Goal: Task Accomplishment & Management: Use online tool/utility

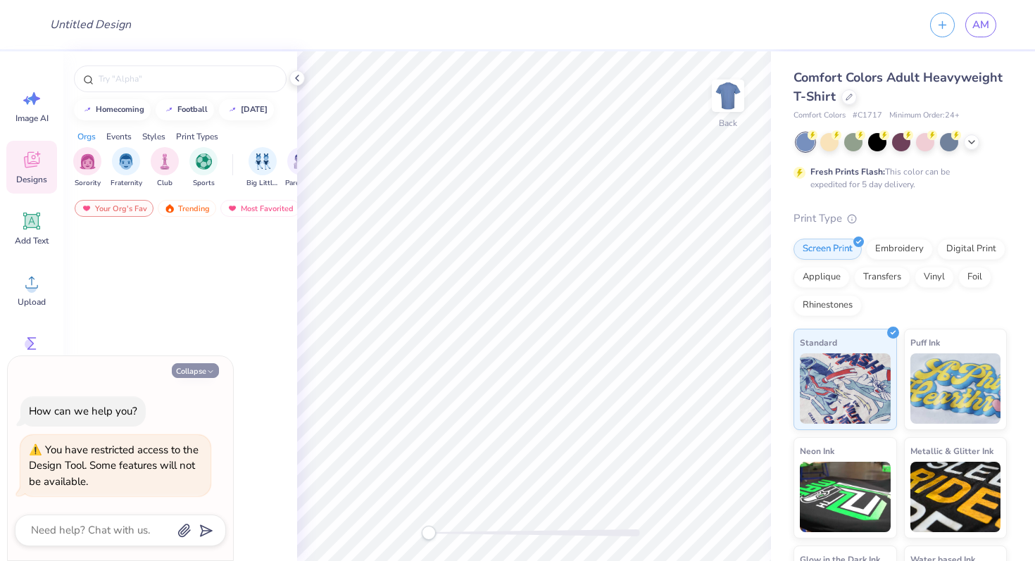
click at [206, 365] on button "Collapse" at bounding box center [195, 370] width 47 height 15
type textarea "x"
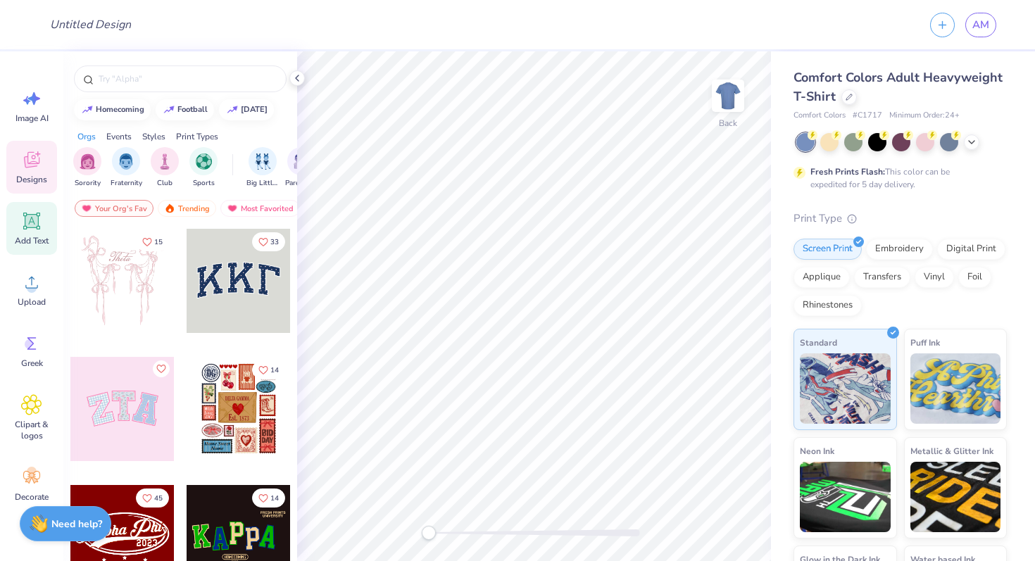
click at [19, 218] on div "Add Text" at bounding box center [31, 228] width 51 height 53
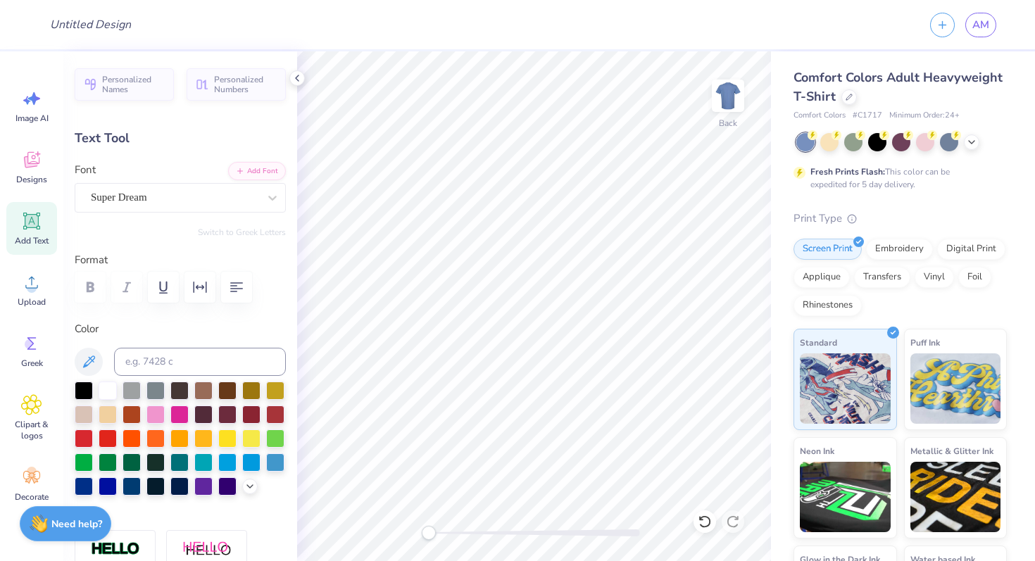
type textarea "Words"
type input "6.88"
type input "1.63"
click at [299, 75] on icon at bounding box center [297, 78] width 11 height 11
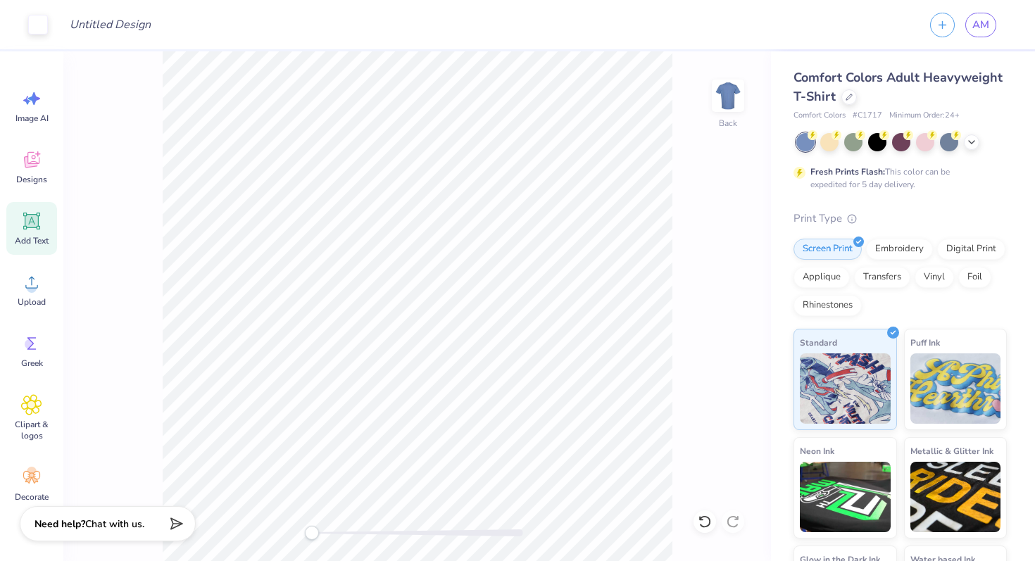
type input "6.10"
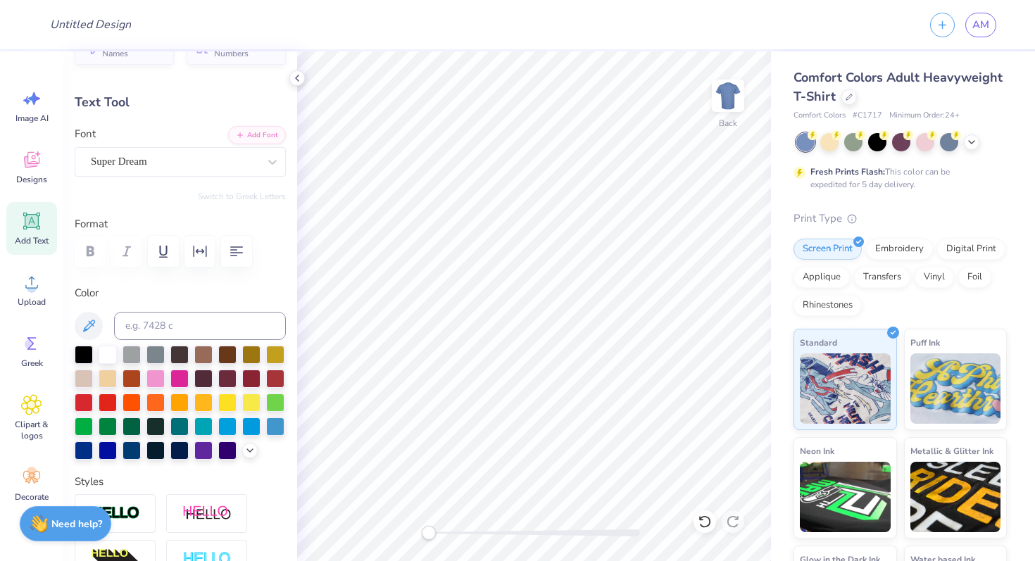
scroll to position [1, 0]
type textarea "parke"
type input "6.22"
type input "2.14"
type input "5.85"
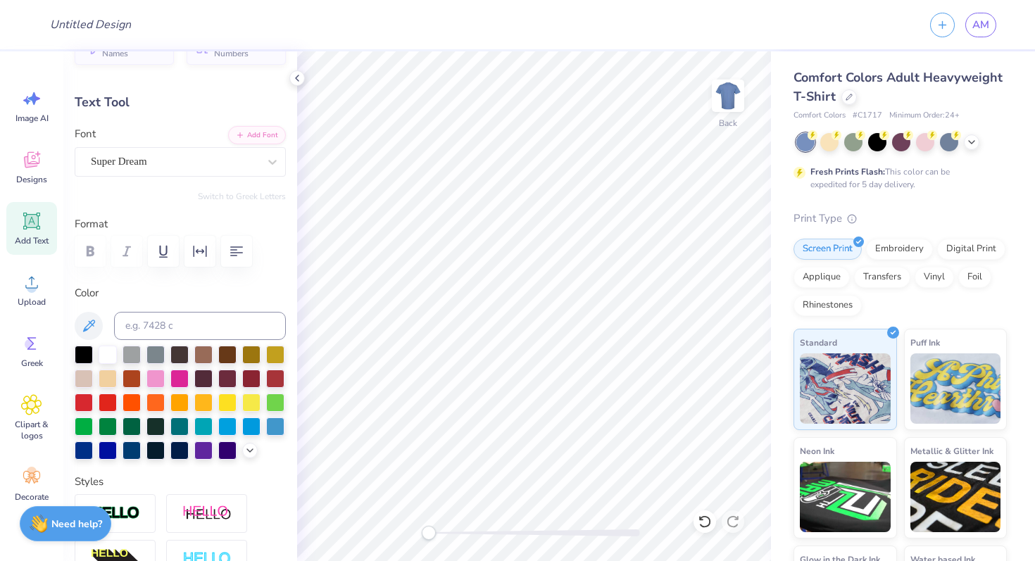
type textarea "Parke"
type input "6.14"
type input "1.62"
type input "6.10"
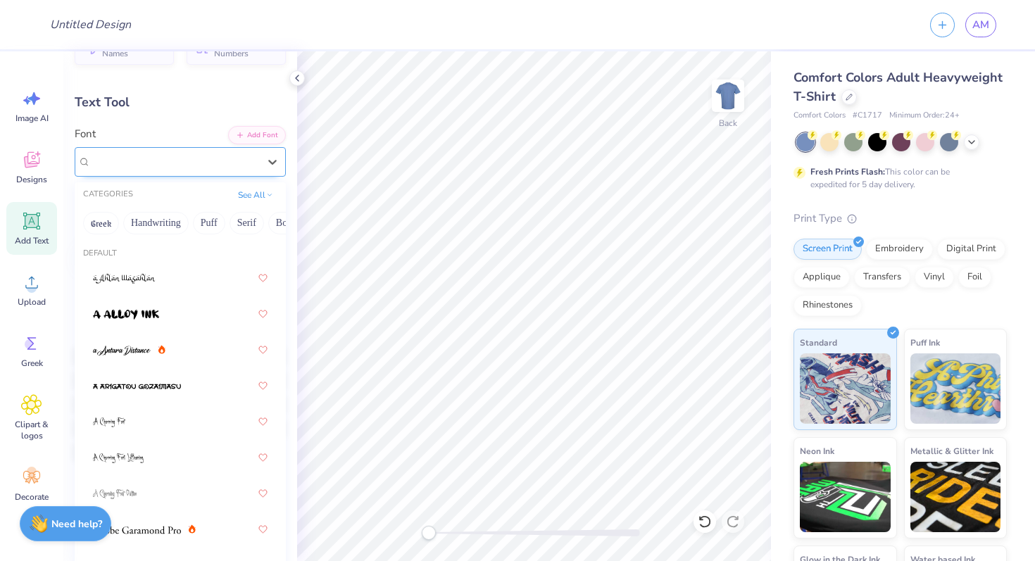
click at [182, 149] on div "Super Dream" at bounding box center [180, 162] width 211 height 30
click at [239, 224] on button "Serif" at bounding box center [247, 223] width 35 height 23
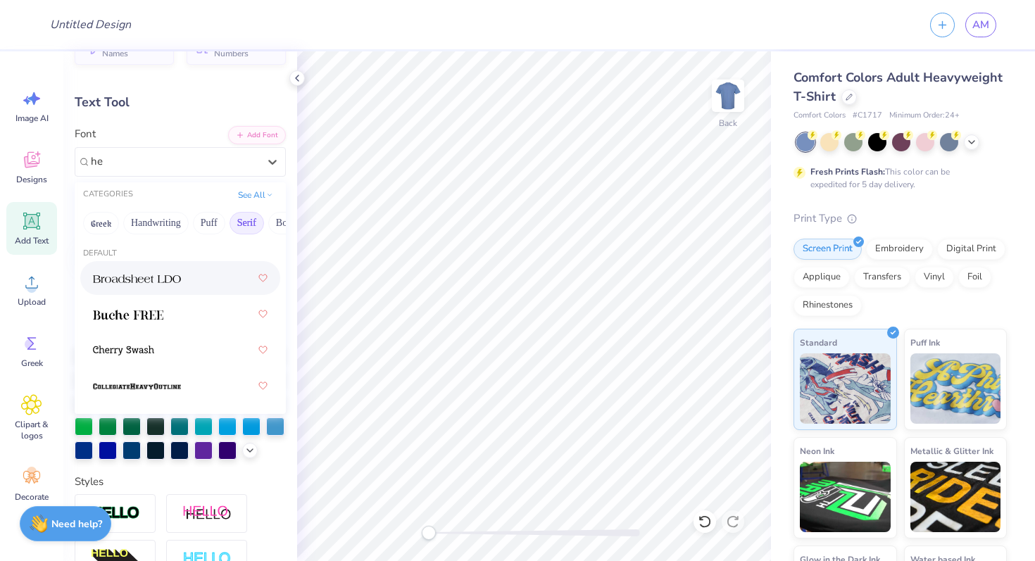
scroll to position [0, 0]
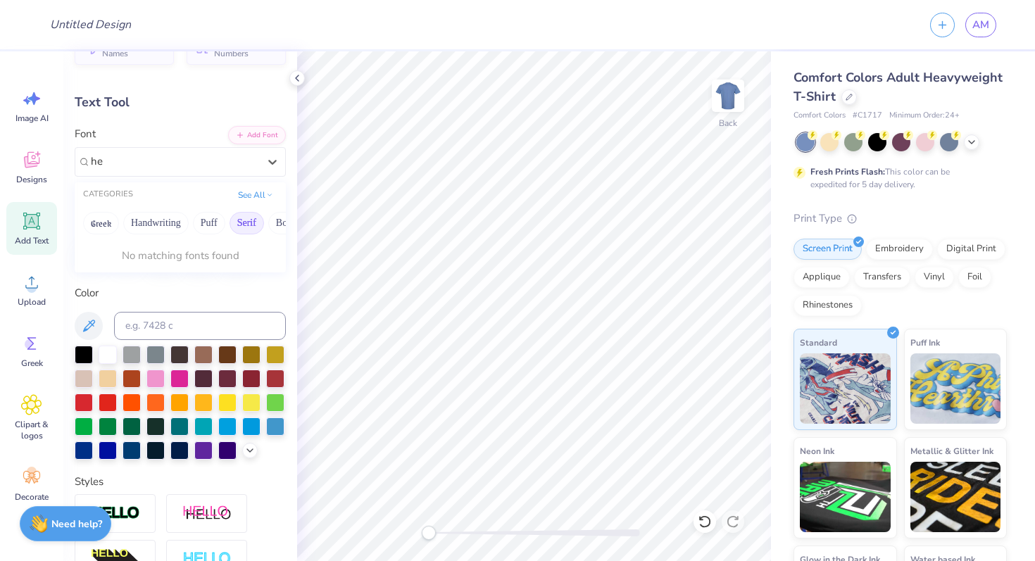
type input "h"
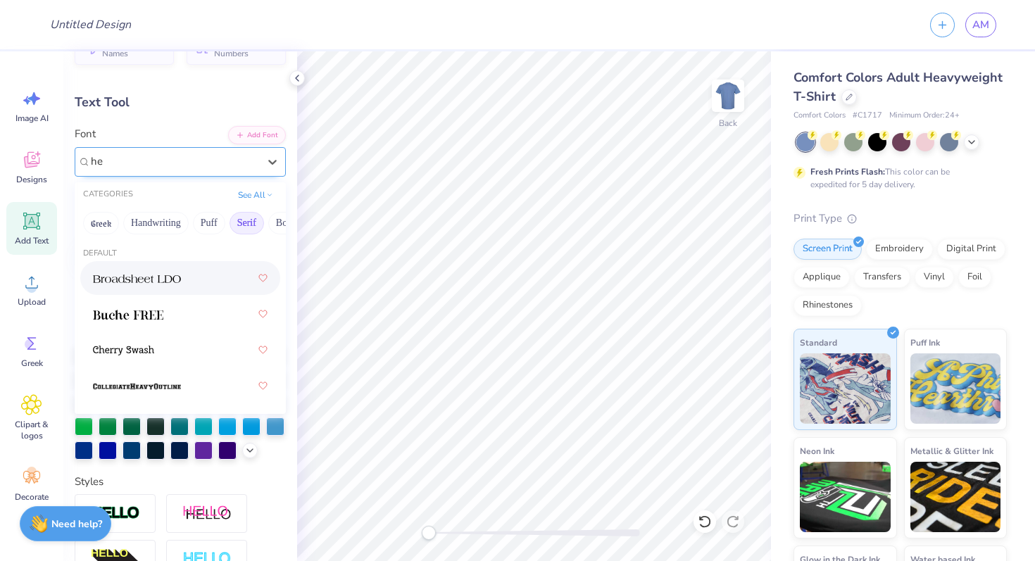
type input "h"
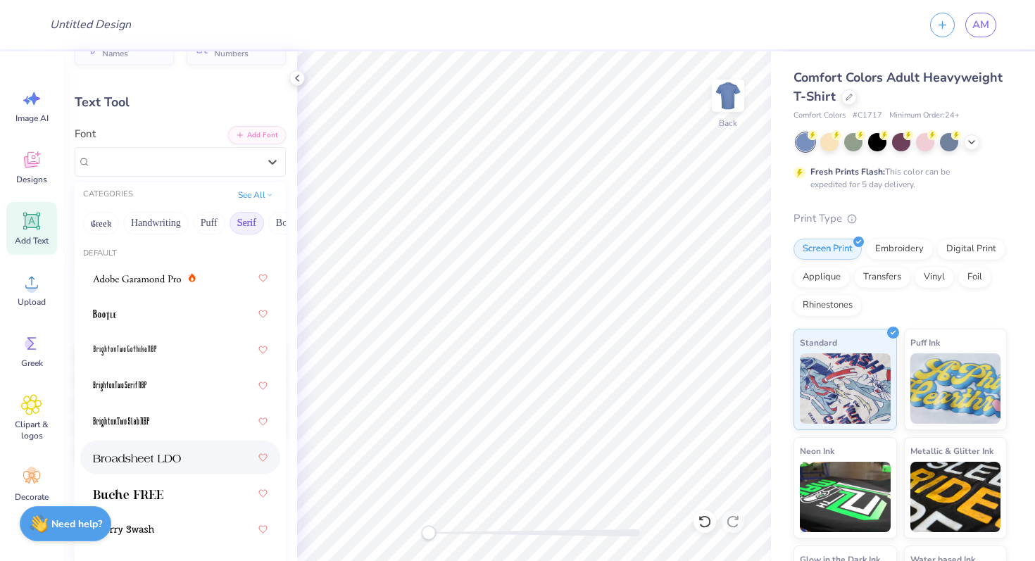
click at [251, 220] on button "Serif" at bounding box center [247, 223] width 35 height 23
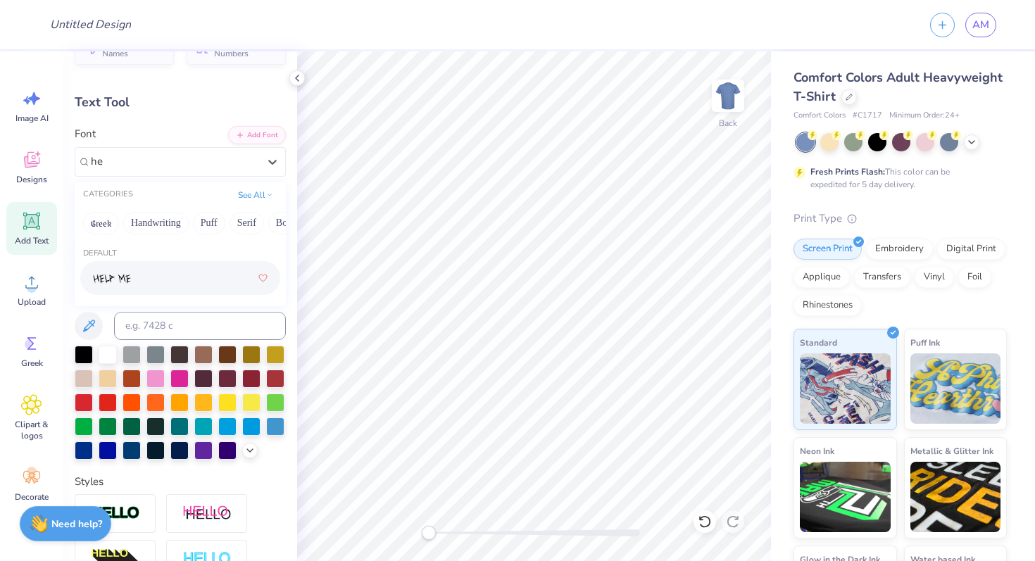
type input "h"
click at [151, 225] on button "Handwriting" at bounding box center [155, 223] width 65 height 23
type input "mons"
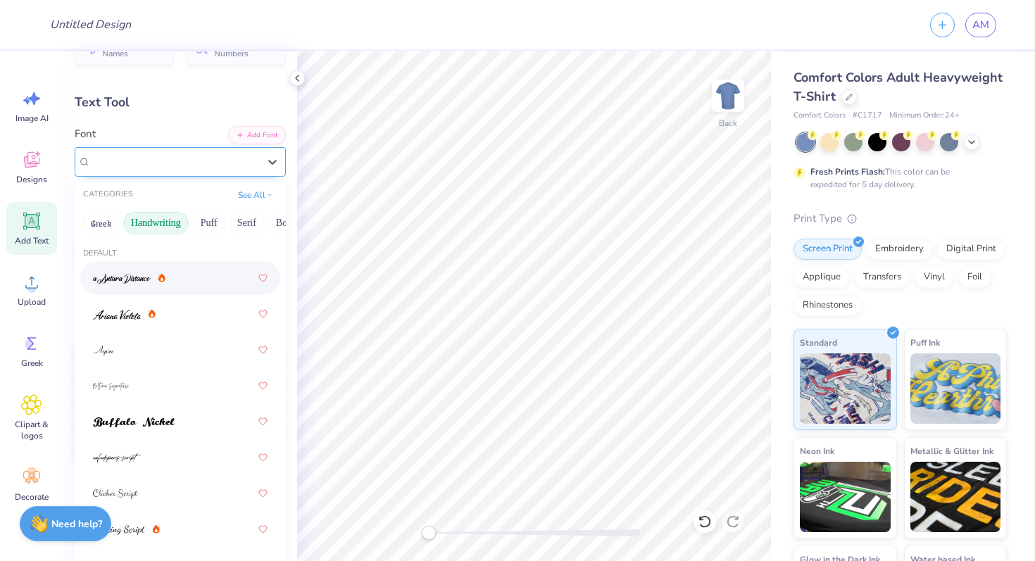
click at [142, 156] on span "Super Dream" at bounding box center [119, 162] width 56 height 16
click at [249, 230] on button "Serif" at bounding box center [247, 223] width 35 height 23
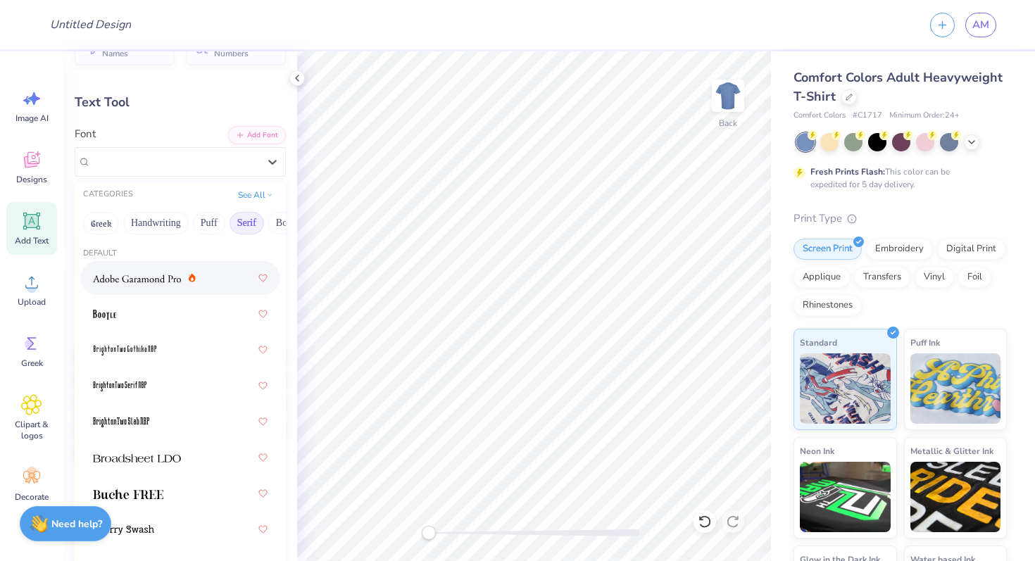
click at [136, 287] on div at bounding box center [180, 277] width 175 height 25
click at [218, 159] on div "Adobe Garamond Pro" at bounding box center [174, 162] width 170 height 22
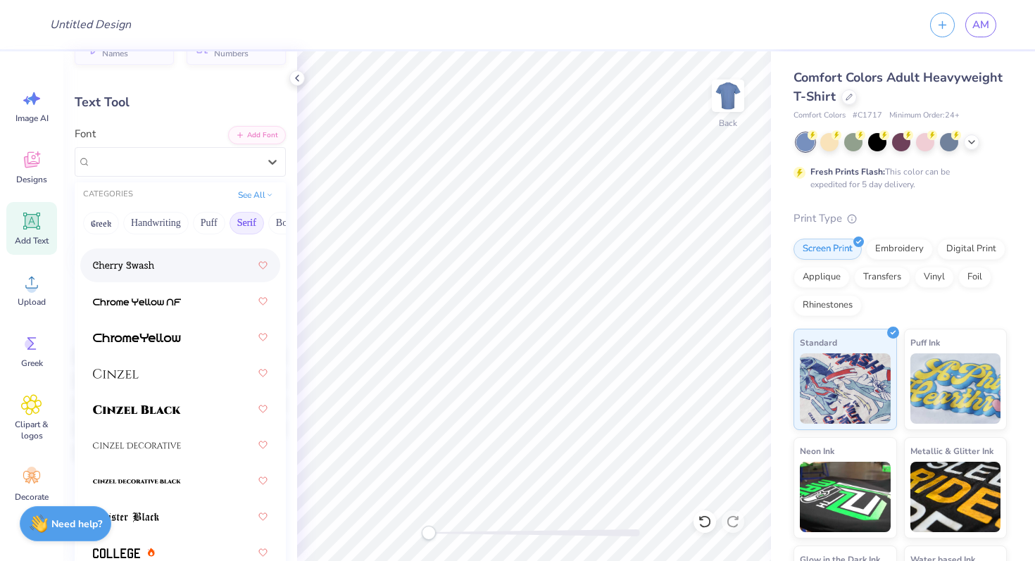
scroll to position [265, 0]
click at [165, 325] on div at bounding box center [180, 335] width 175 height 25
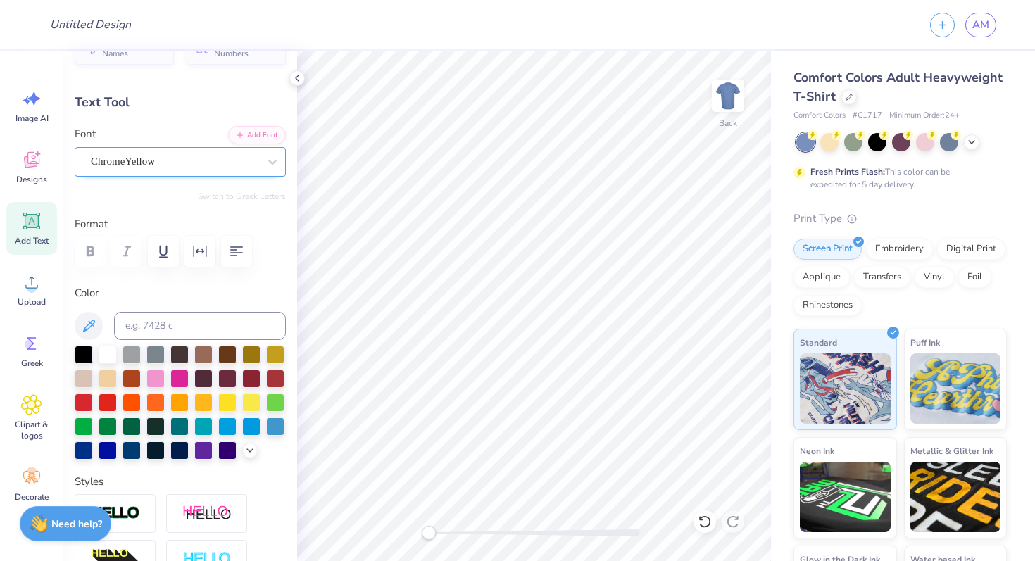
click at [197, 163] on div "ChromeYellow" at bounding box center [174, 162] width 170 height 22
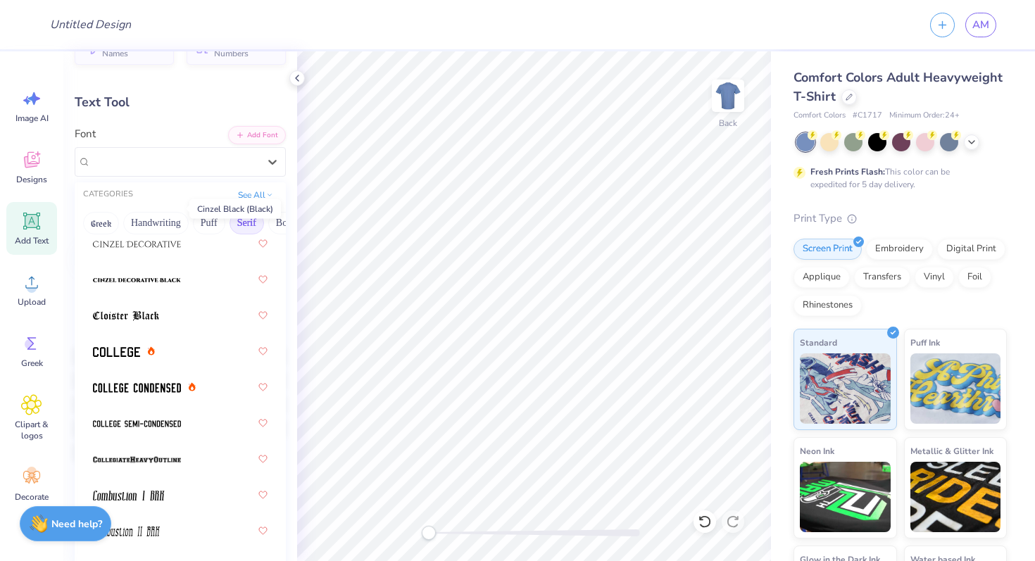
scroll to position [466, 0]
click at [175, 360] on div at bounding box center [180, 350] width 175 height 25
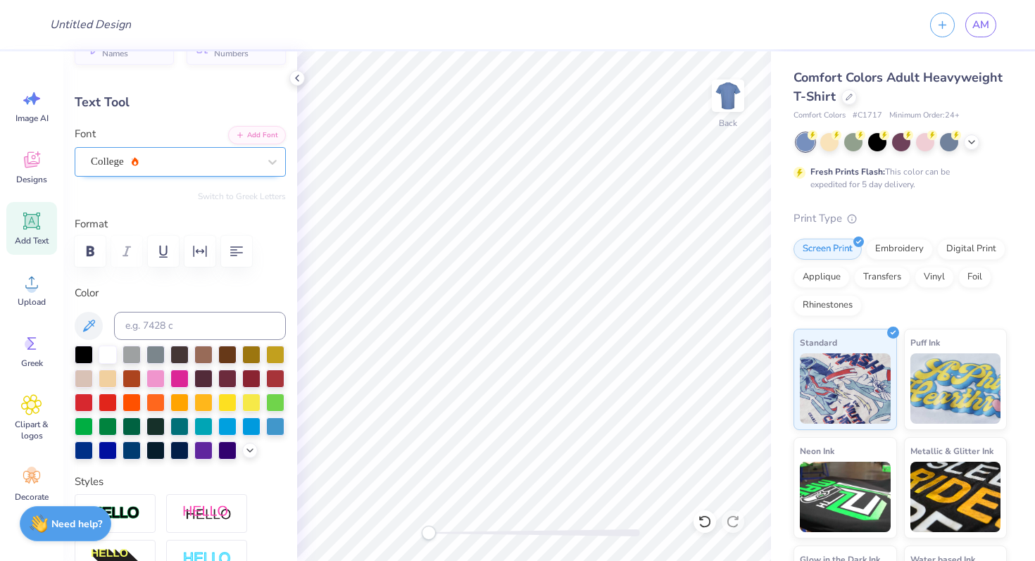
click at [196, 163] on div "College" at bounding box center [174, 162] width 170 height 22
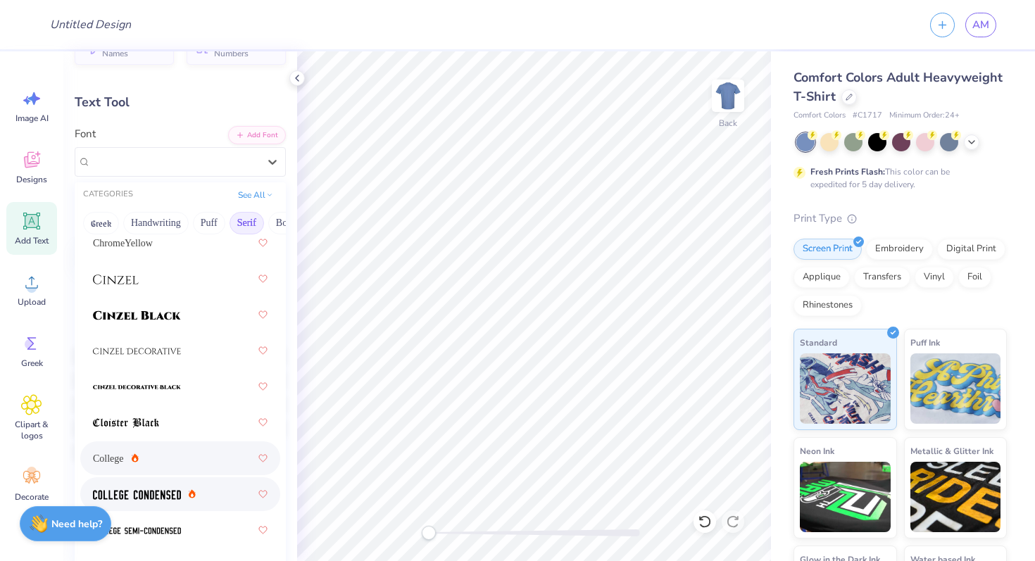
scroll to position [331, 0]
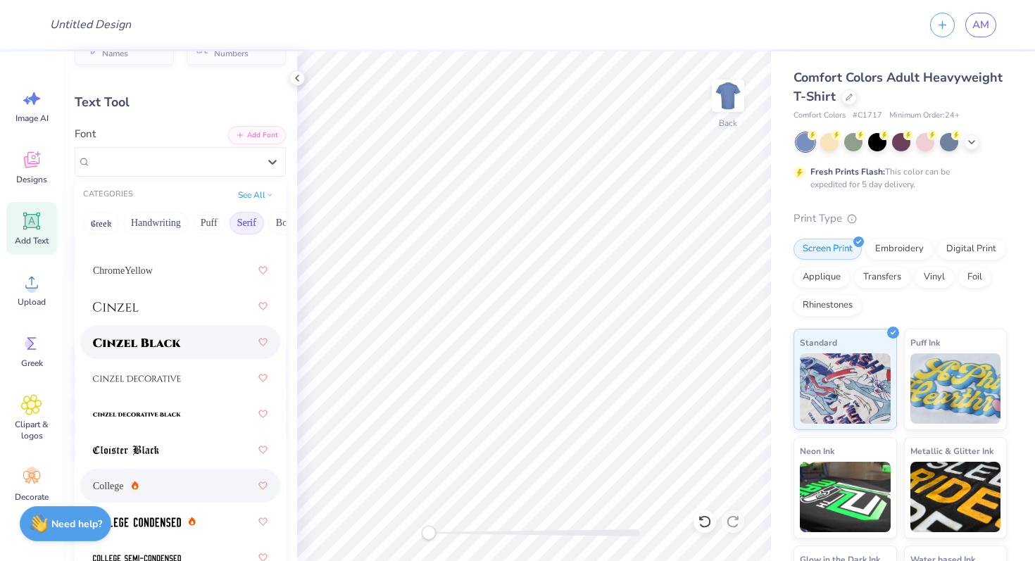
click at [156, 343] on img at bounding box center [137, 343] width 88 height 10
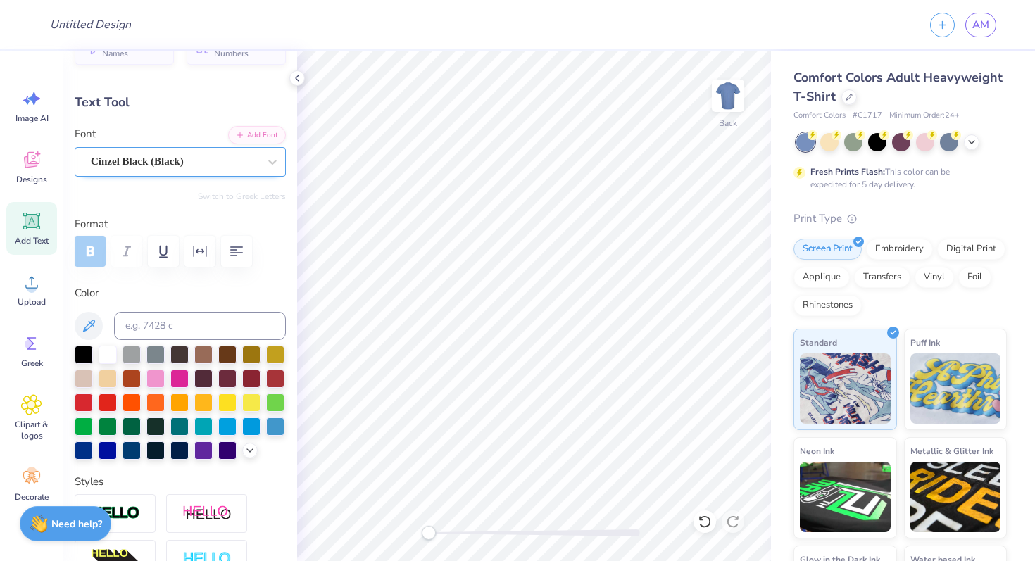
click at [234, 167] on div "Cinzel Black (Black)" at bounding box center [174, 162] width 170 height 22
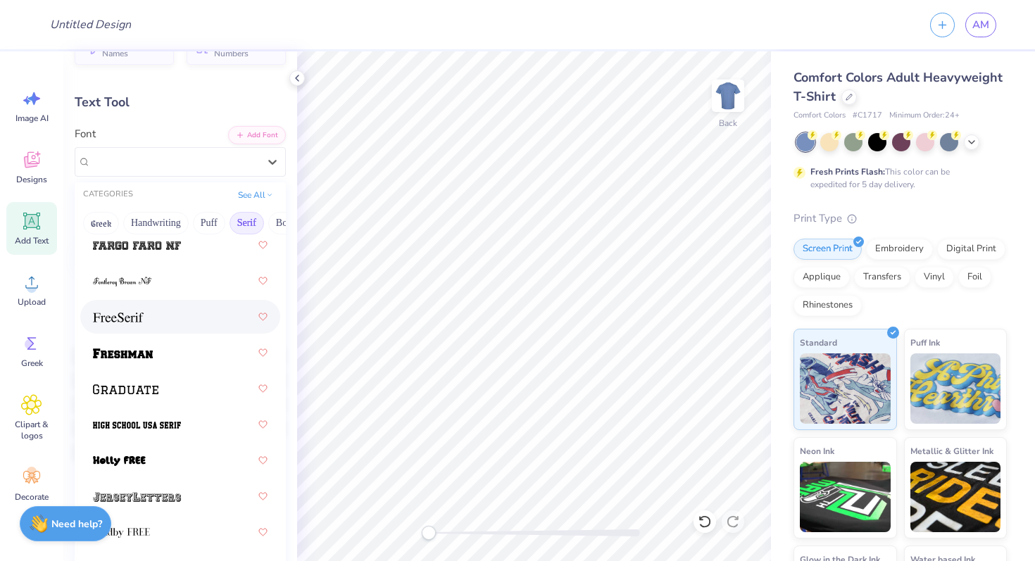
scroll to position [1650, 0]
click at [161, 362] on div at bounding box center [180, 351] width 175 height 25
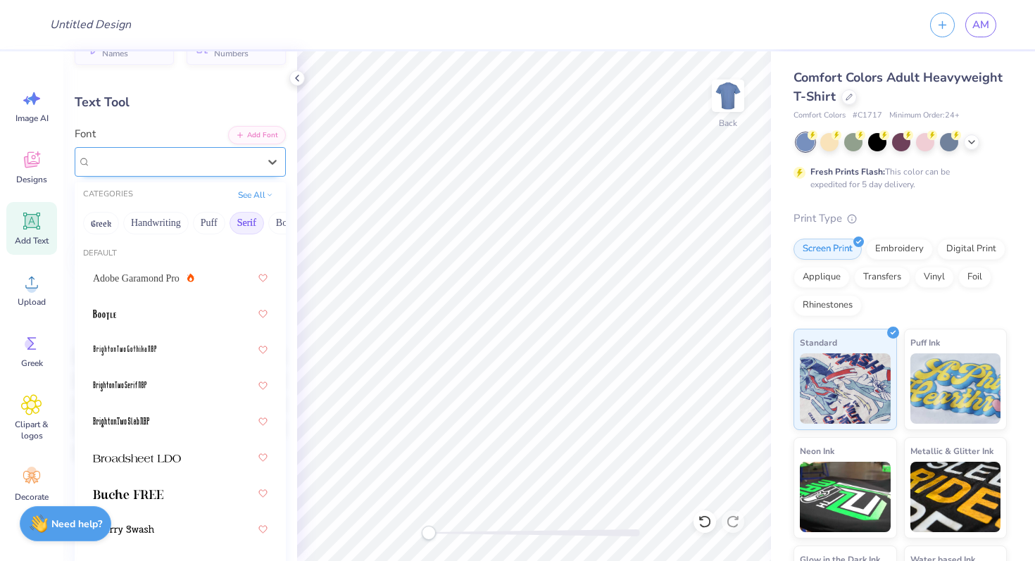
click at [190, 165] on div "Freshman" at bounding box center [174, 162] width 170 height 22
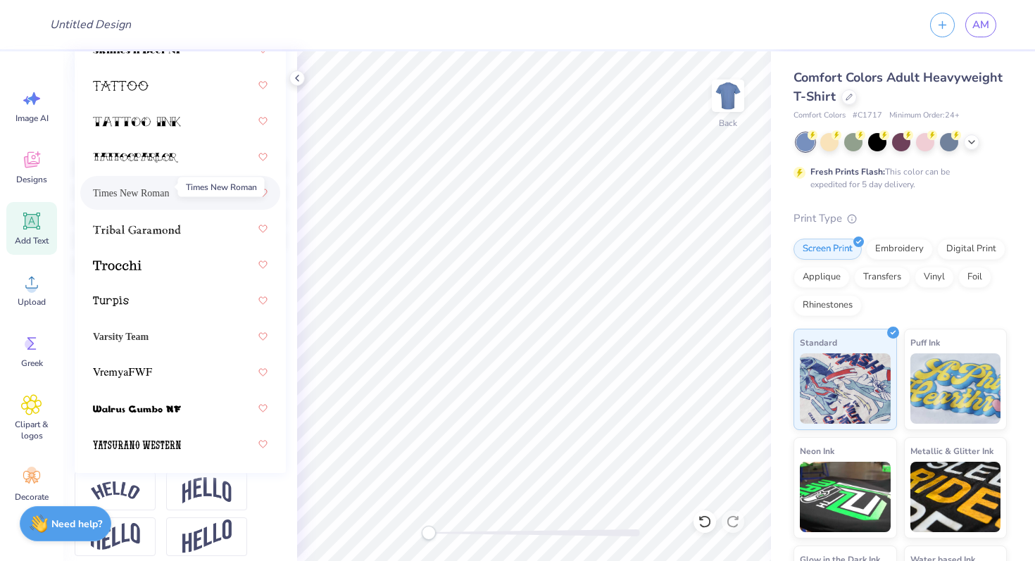
scroll to position [230, 0]
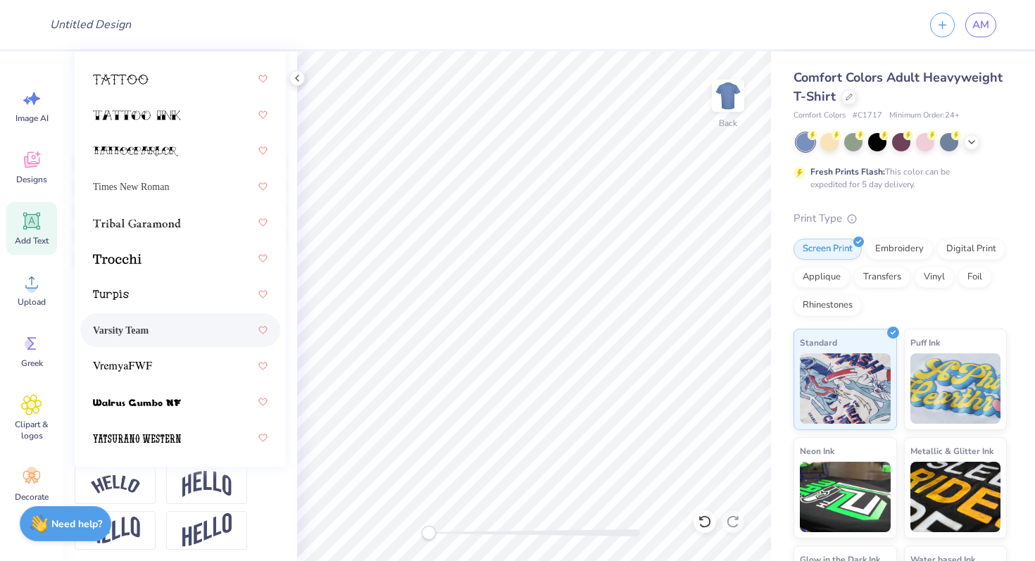
click at [149, 335] on span "Varsity Team" at bounding box center [121, 330] width 56 height 15
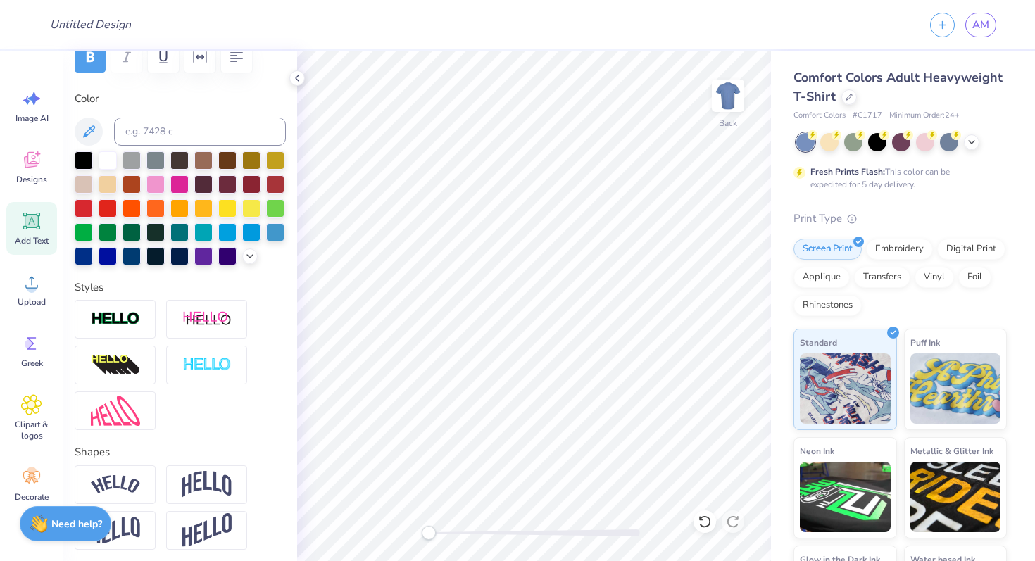
type input "6.85"
type input "6.11"
type input "8.30"
type input "1.96"
type input "9.80"
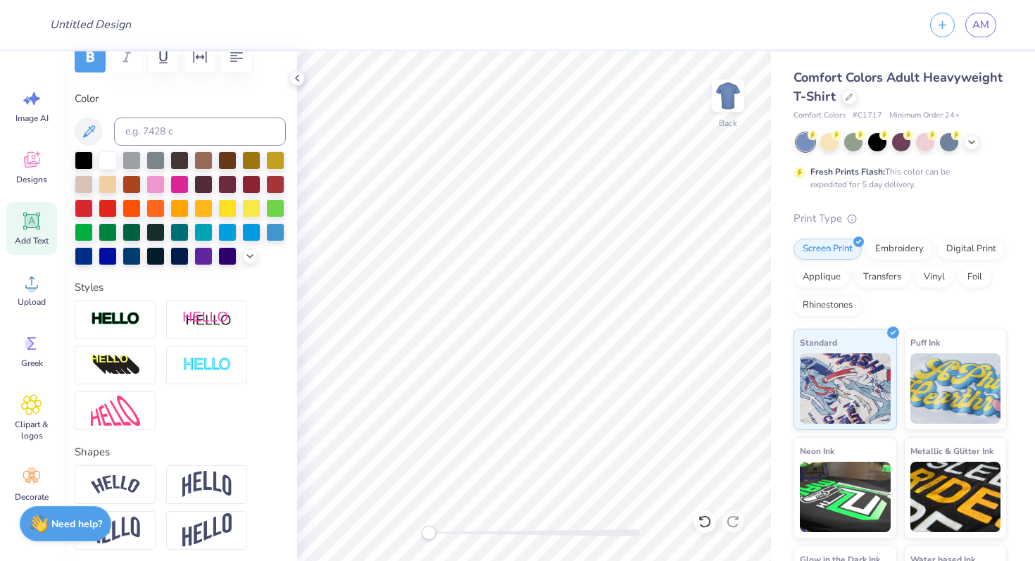
type input "2.32"
type input "5.75"
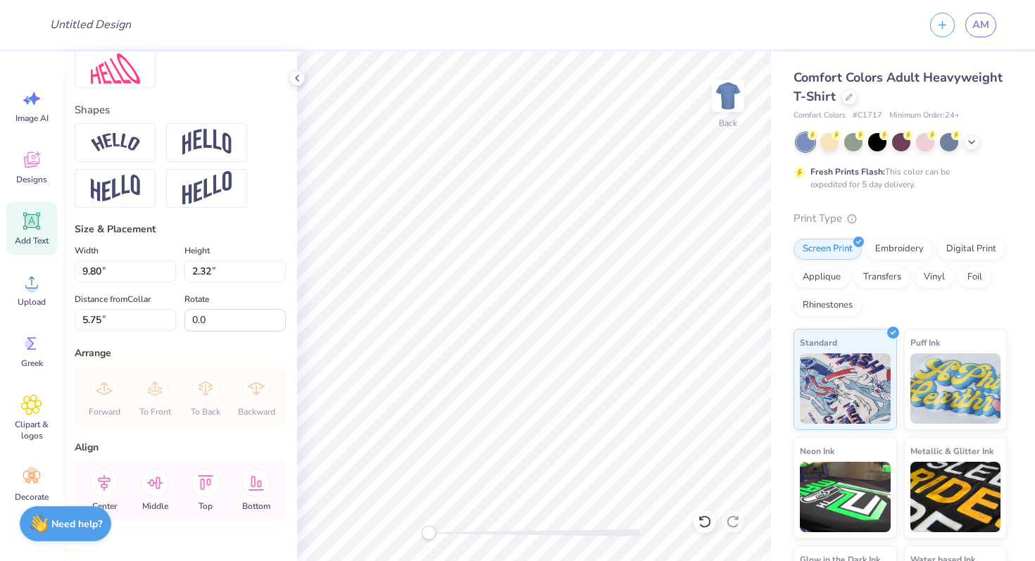
scroll to position [577, 0]
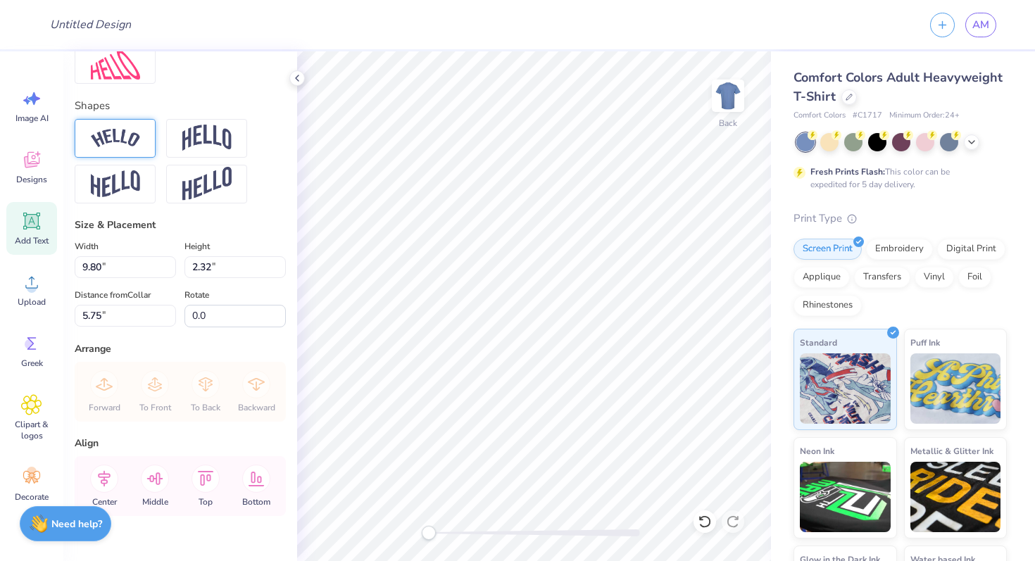
click at [127, 138] on img at bounding box center [115, 138] width 49 height 19
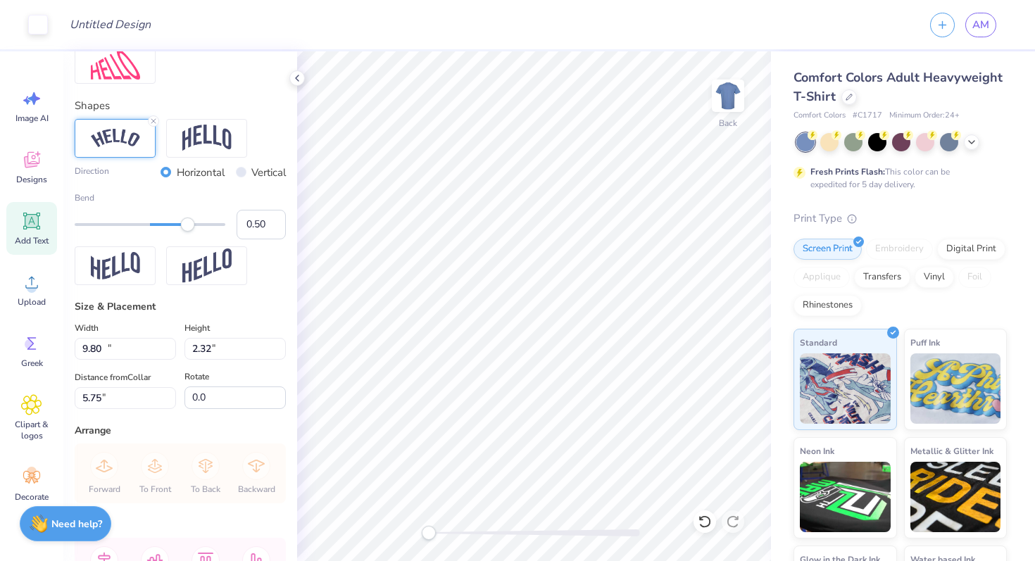
type input "13.08"
type input "3.75"
type input "5.03"
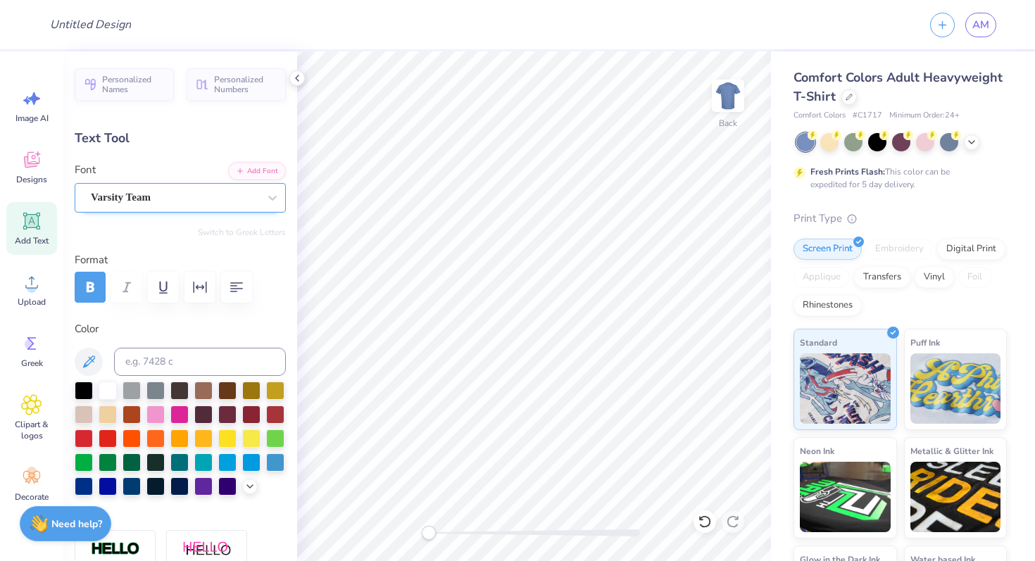
click at [152, 207] on div "Varsity Team" at bounding box center [174, 198] width 170 height 22
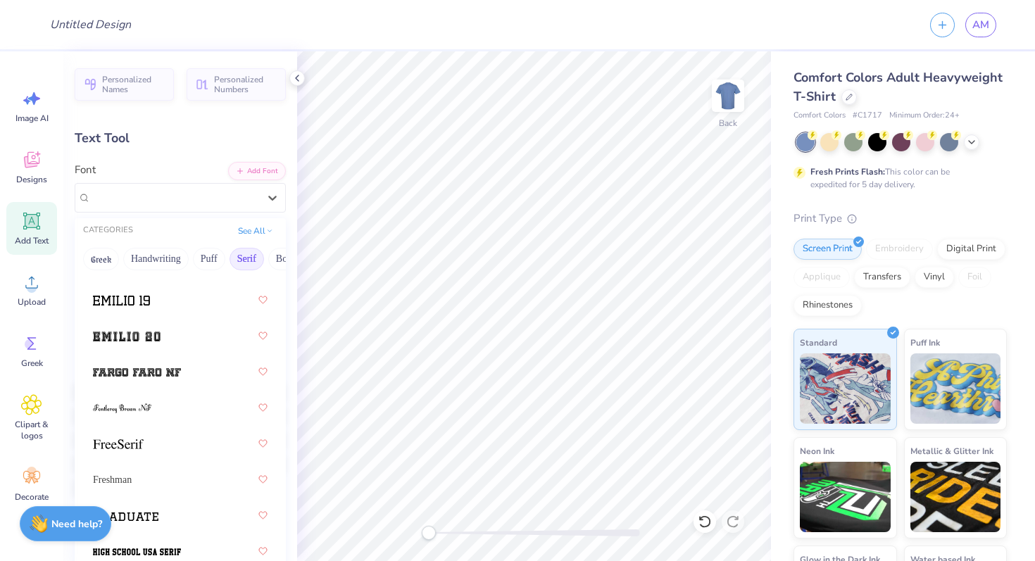
scroll to position [1560, 0]
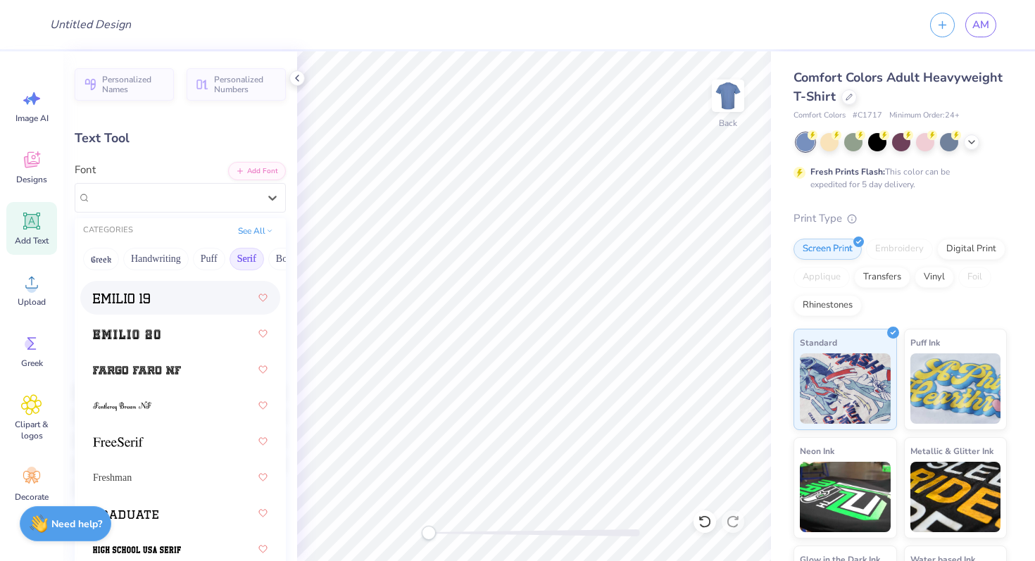
click at [150, 311] on div at bounding box center [180, 297] width 175 height 25
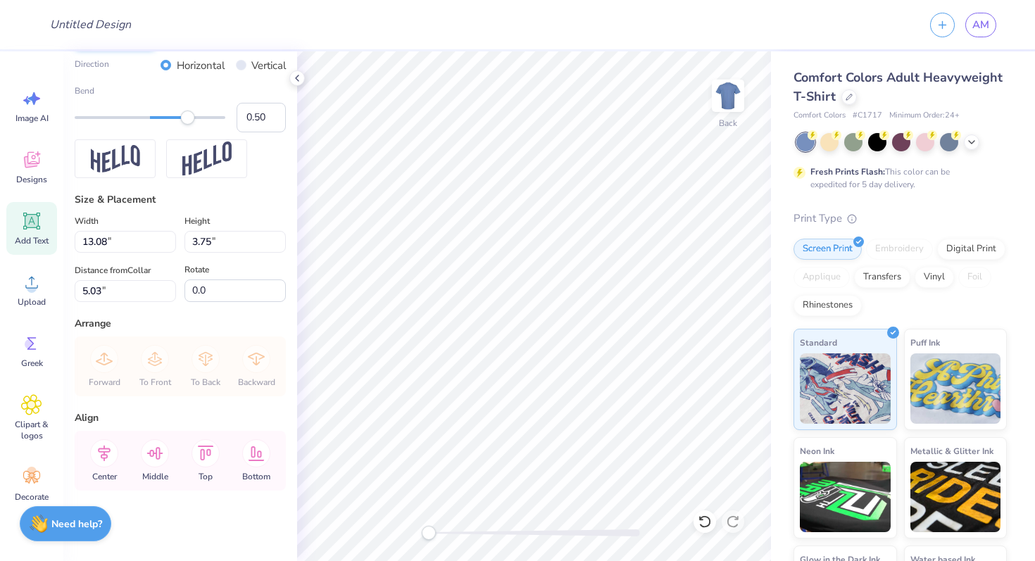
scroll to position [648, 0]
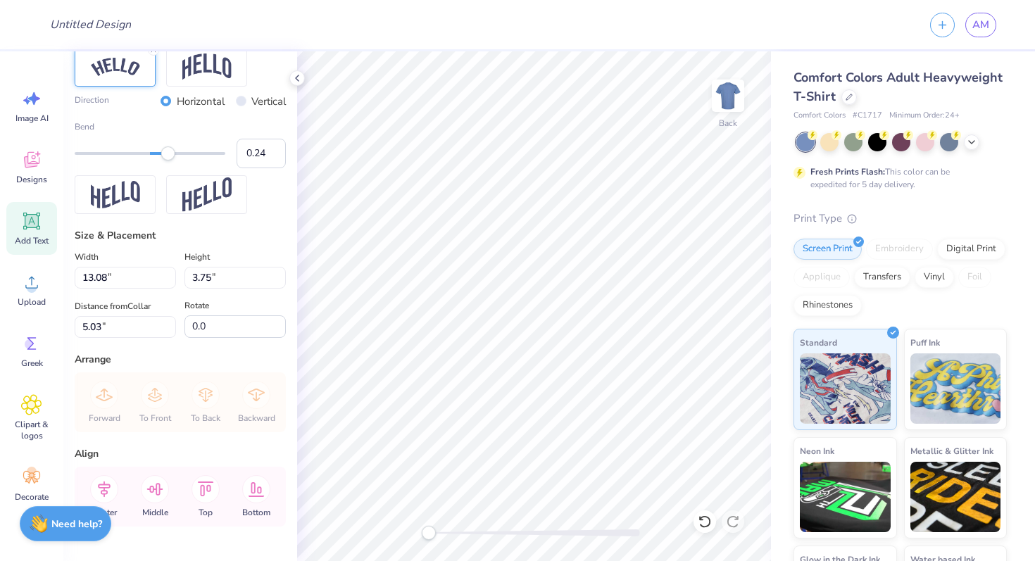
type input "0.23"
drag, startPoint x: 188, startPoint y: 151, endPoint x: 168, endPoint y: 151, distance: 20.4
click at [168, 151] on div "Accessibility label" at bounding box center [168, 153] width 14 height 14
type input "0.35"
drag, startPoint x: 168, startPoint y: 153, endPoint x: 176, endPoint y: 154, distance: 8.6
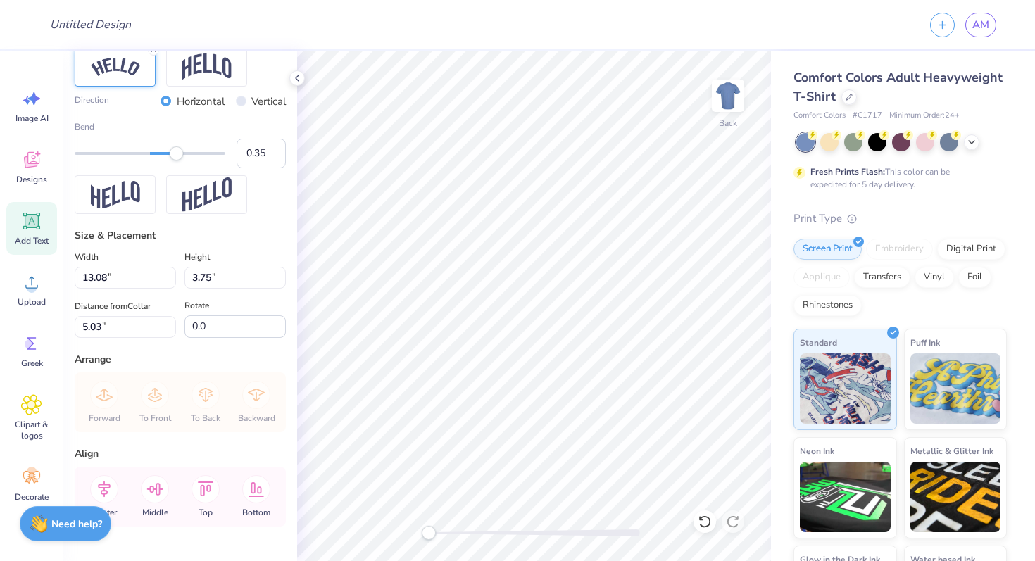
click at [176, 154] on div "Accessibility label" at bounding box center [176, 153] width 14 height 14
type input "0.43"
click at [182, 156] on div "Accessibility label" at bounding box center [182, 153] width 14 height 14
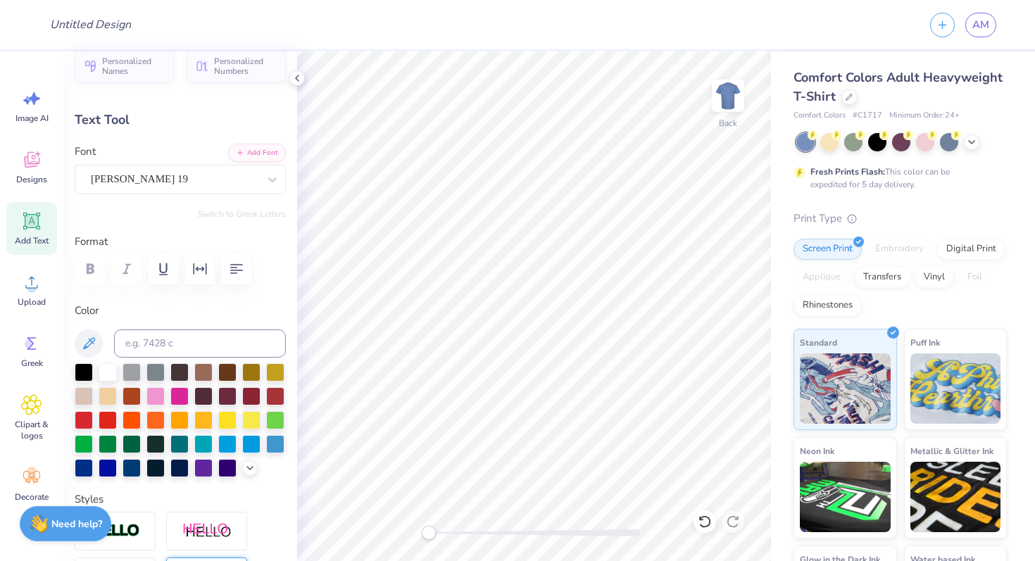
scroll to position [0, 0]
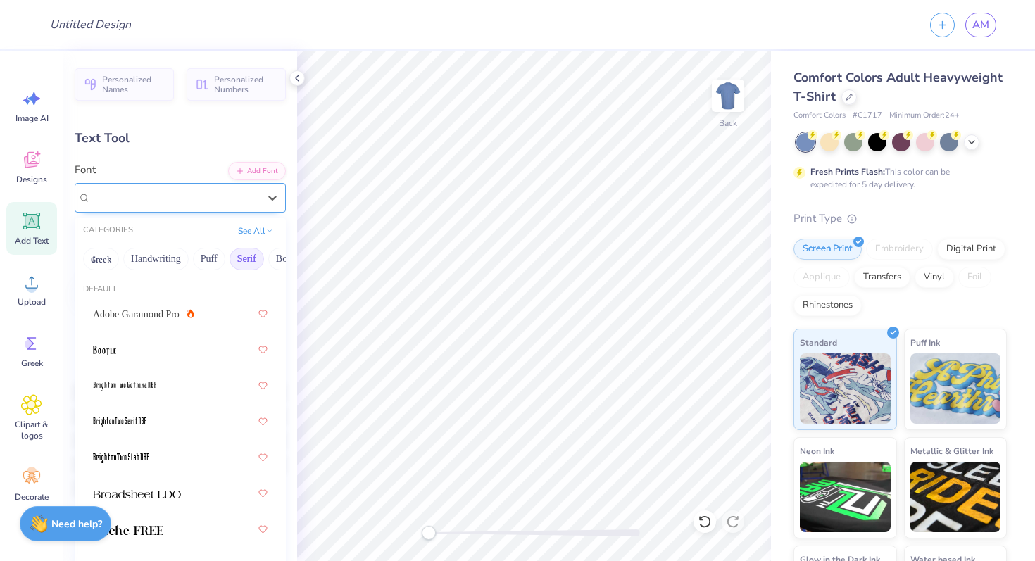
click at [167, 207] on div "Emilio 19" at bounding box center [174, 198] width 170 height 22
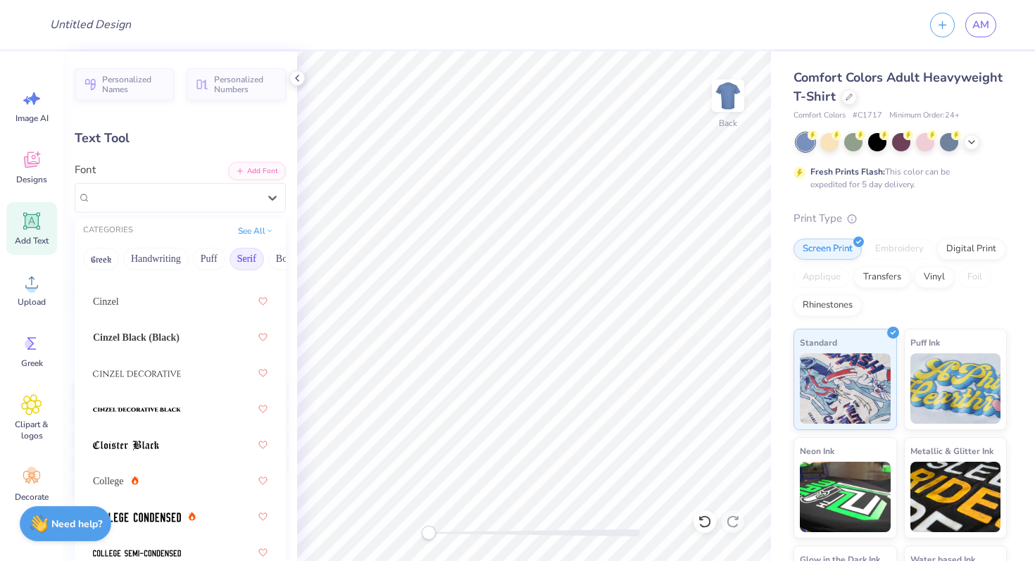
scroll to position [384, 0]
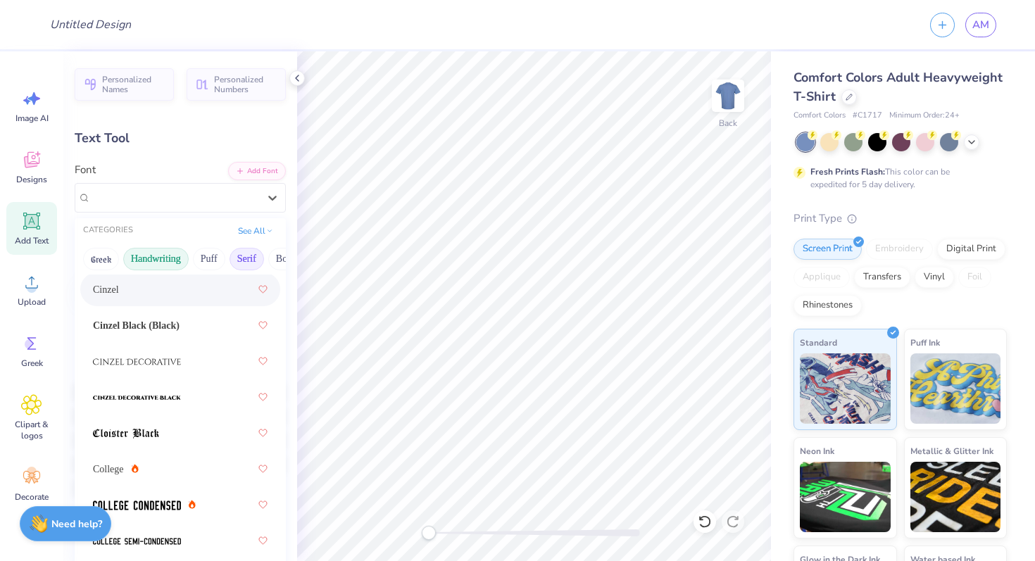
click at [169, 260] on button "Handwriting" at bounding box center [155, 259] width 65 height 23
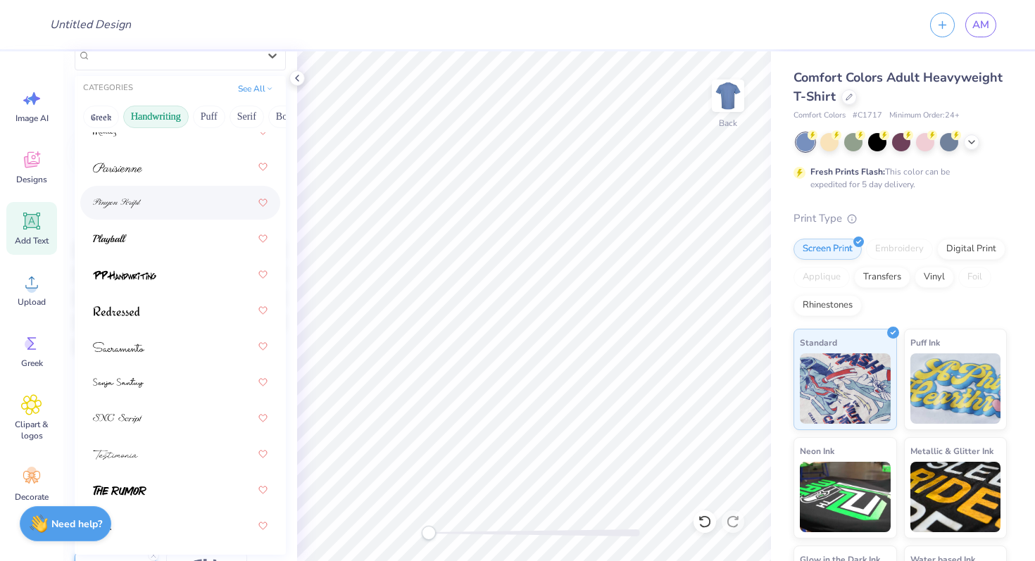
scroll to position [192, 0]
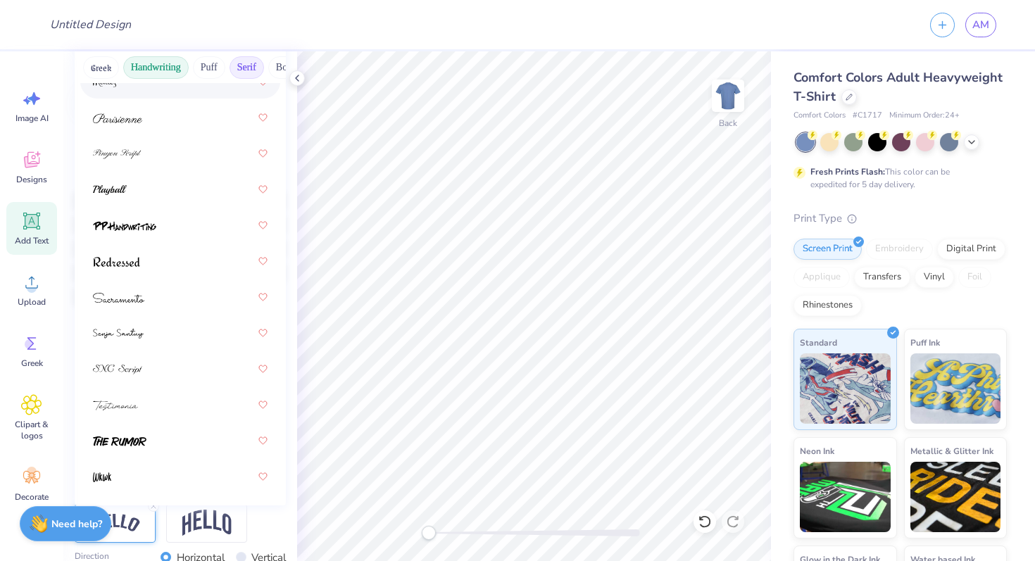
click at [247, 69] on button "Serif" at bounding box center [247, 67] width 35 height 23
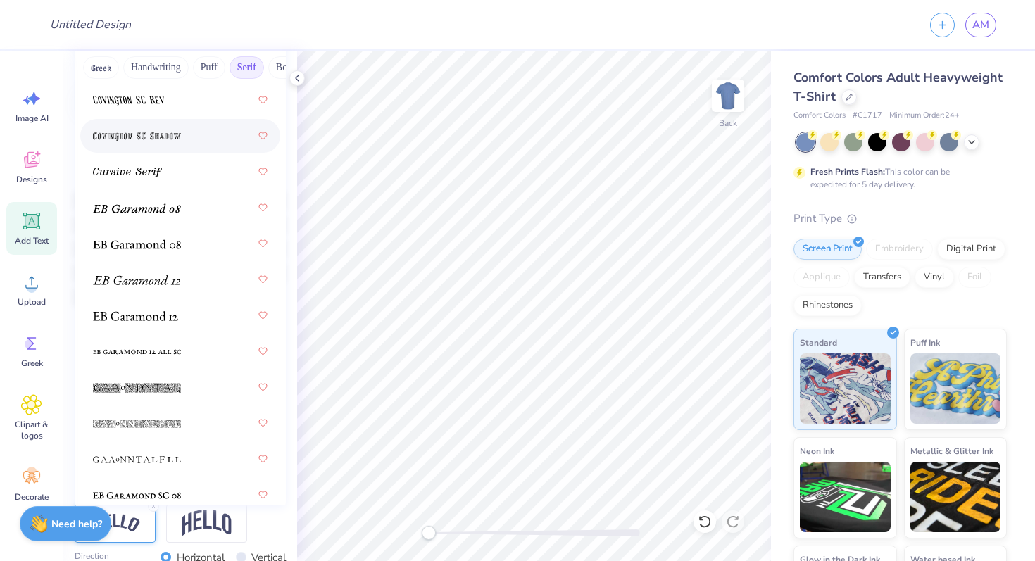
scroll to position [1104, 0]
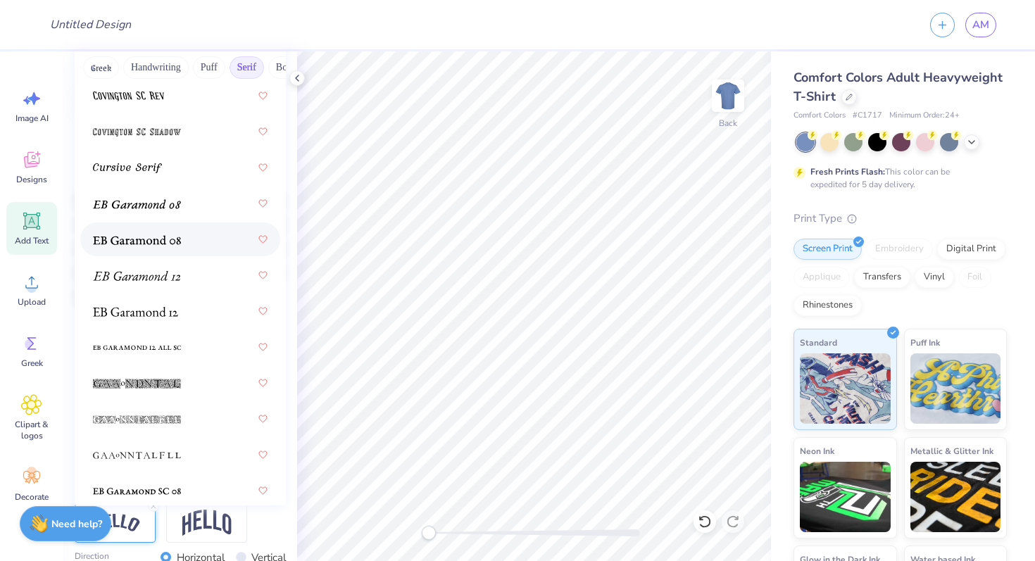
click at [148, 234] on span at bounding box center [137, 239] width 88 height 15
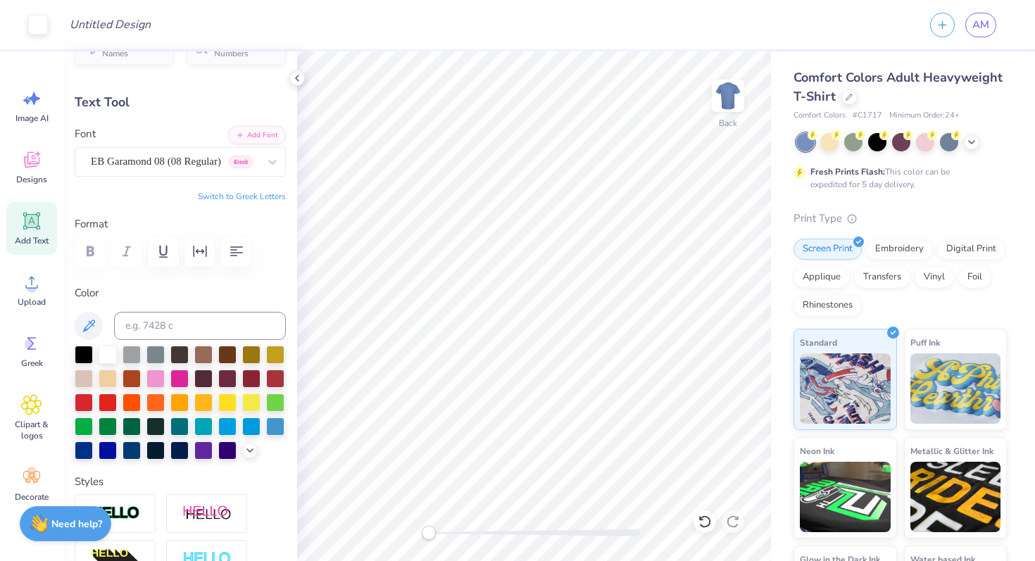
scroll to position [4, 0]
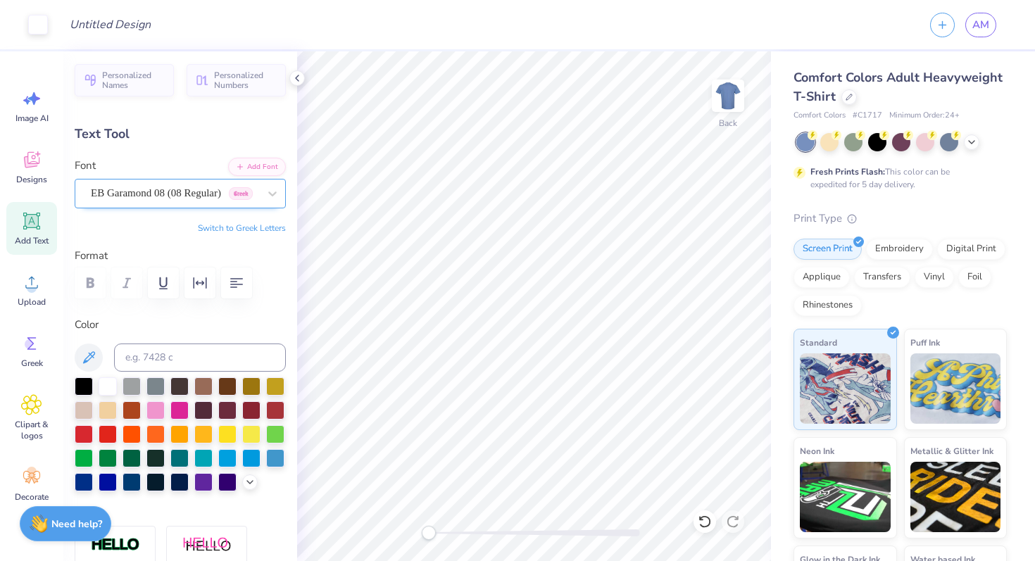
click at [158, 201] on div at bounding box center [175, 193] width 168 height 19
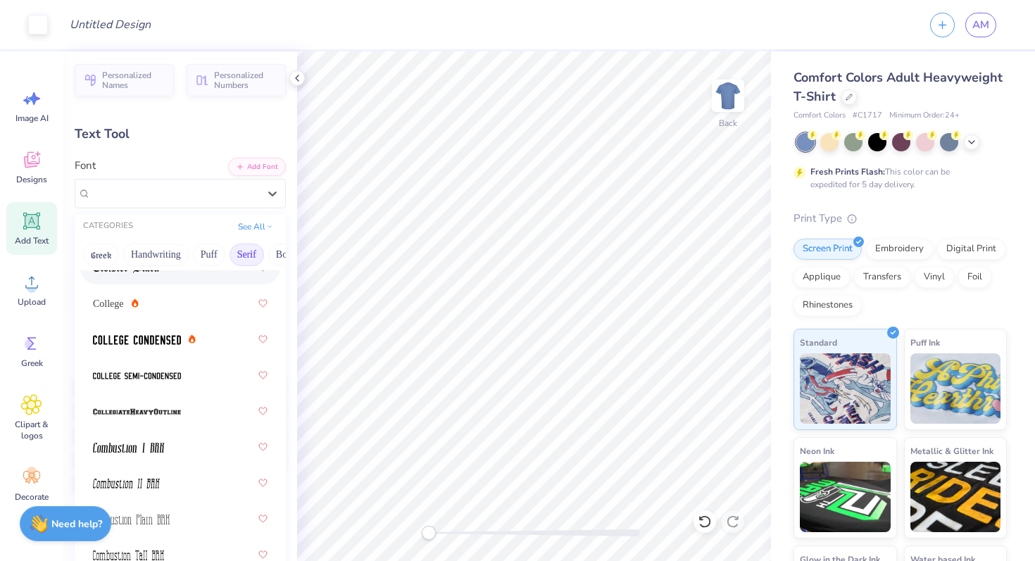
scroll to position [548, 0]
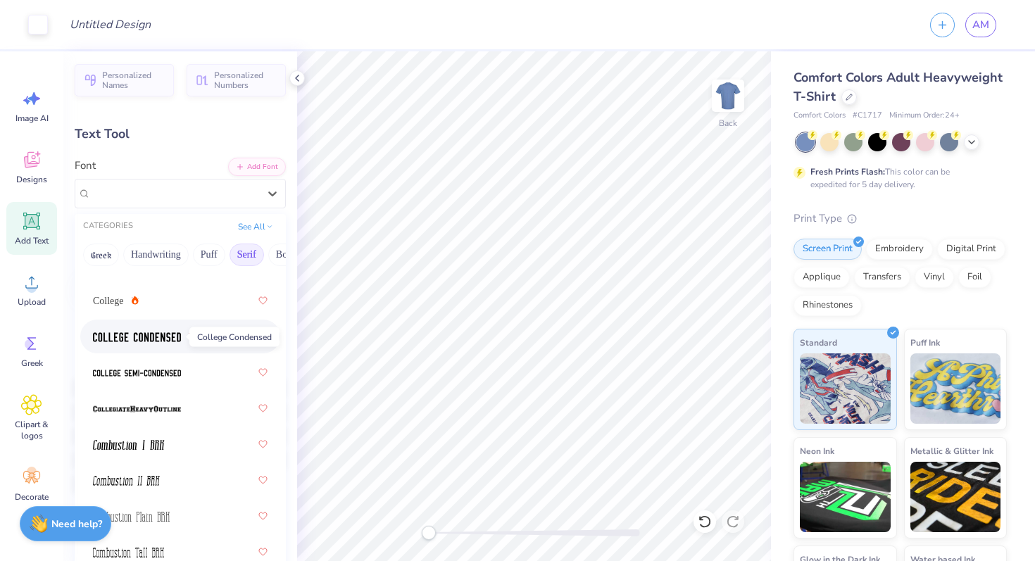
click at [151, 343] on span at bounding box center [137, 337] width 88 height 15
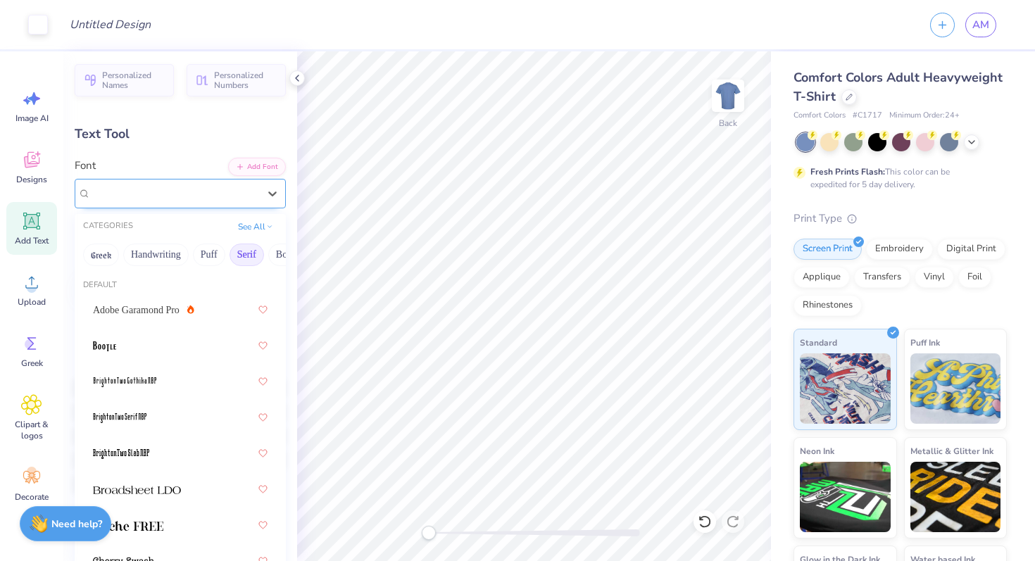
click at [185, 194] on div "College Condensed" at bounding box center [174, 193] width 170 height 22
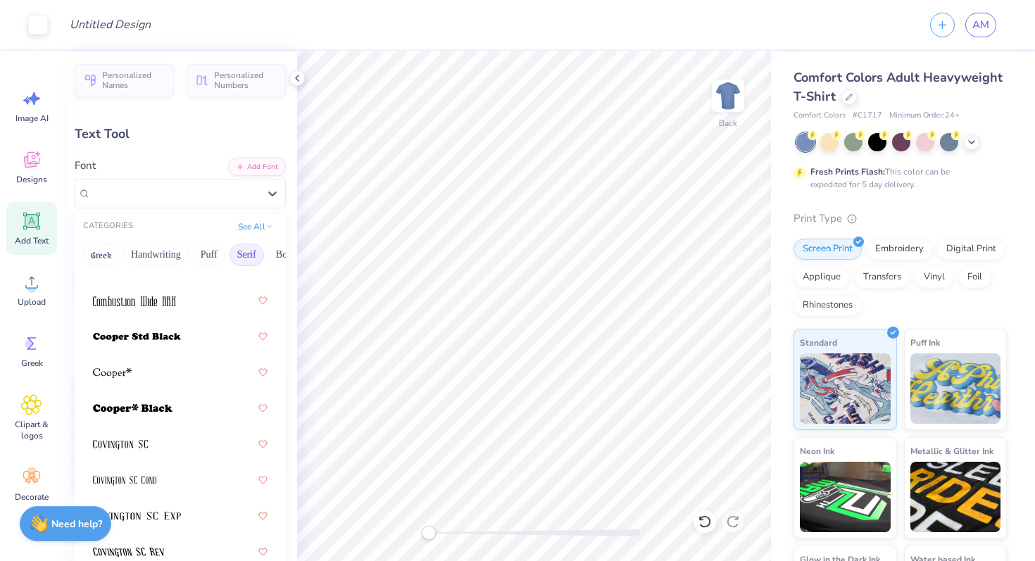
scroll to position [831, 0]
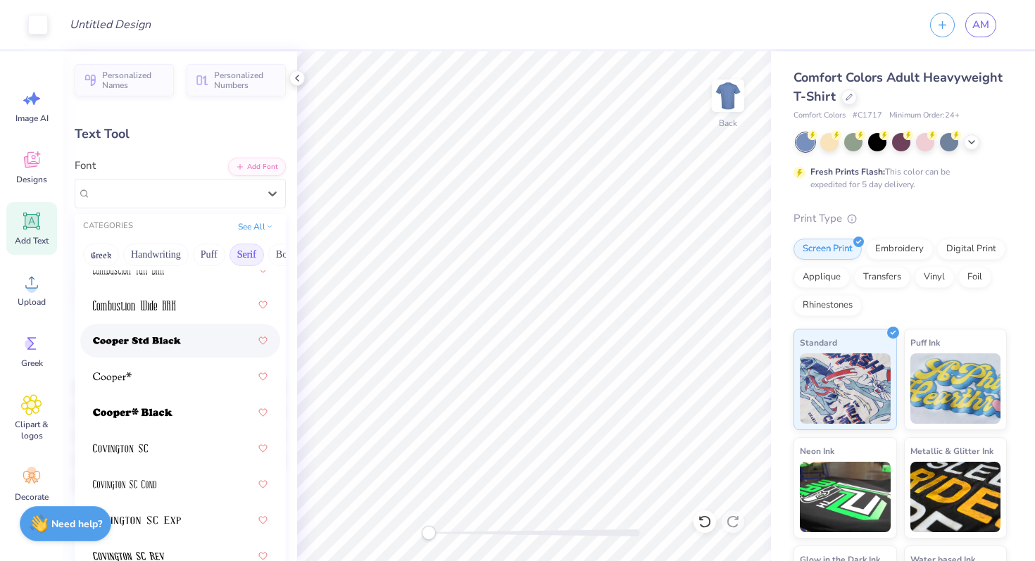
click at [168, 343] on img at bounding box center [137, 342] width 88 height 10
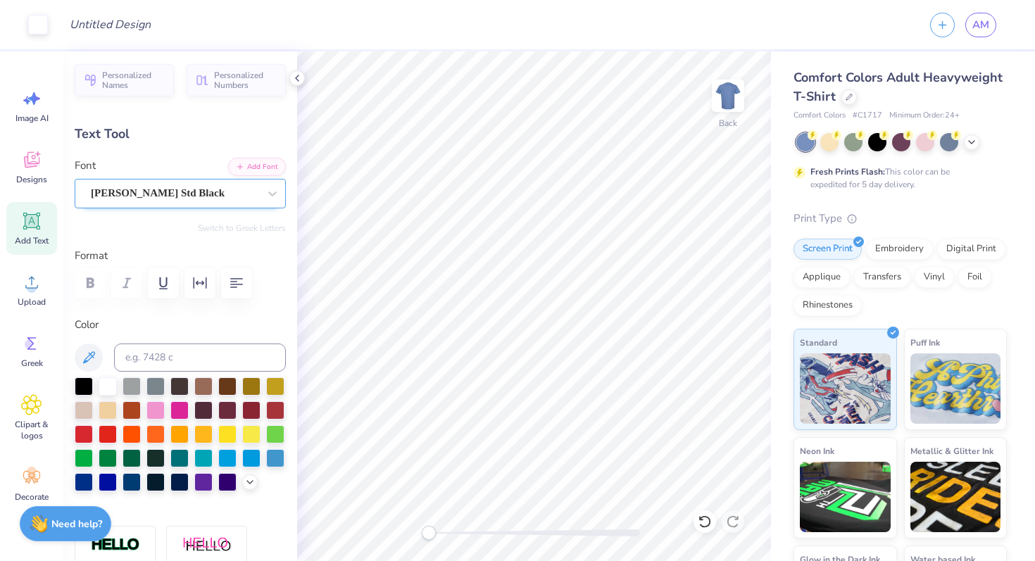
click at [188, 189] on div "Cooper Std Black" at bounding box center [174, 193] width 170 height 22
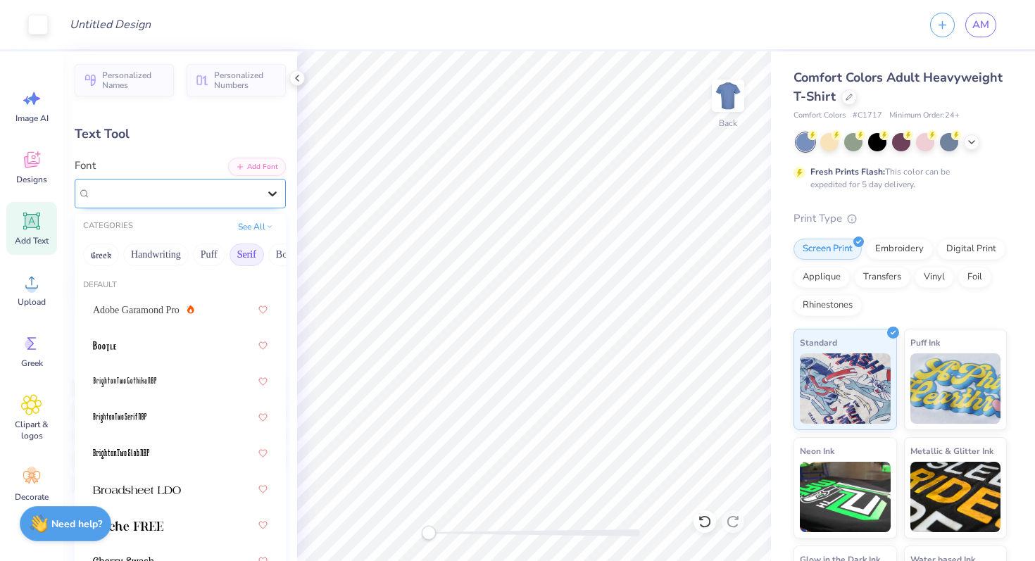
type input "10.19"
type input "2.56"
type input "5.64"
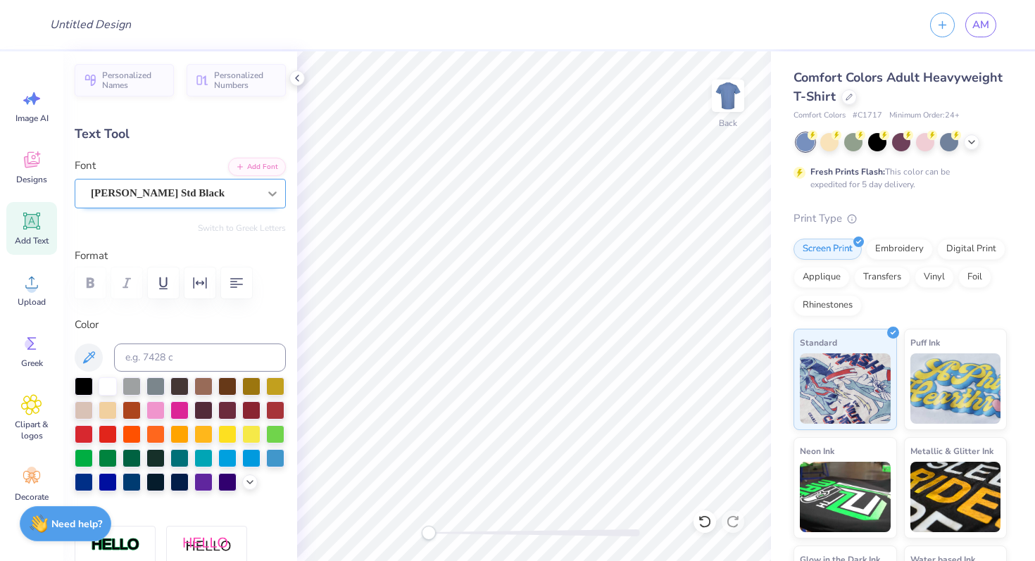
scroll to position [0, 0]
type textarea "PARKE"
click at [223, 192] on div "Cooper Std Black" at bounding box center [174, 193] width 170 height 22
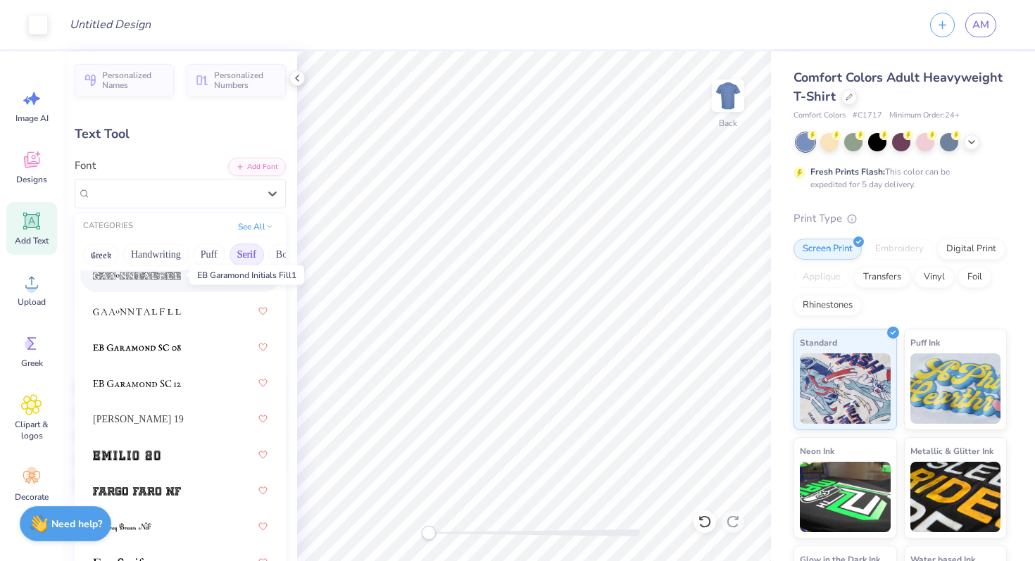
scroll to position [1436, 0]
click at [163, 420] on div "Emilio 19" at bounding box center [180, 417] width 175 height 25
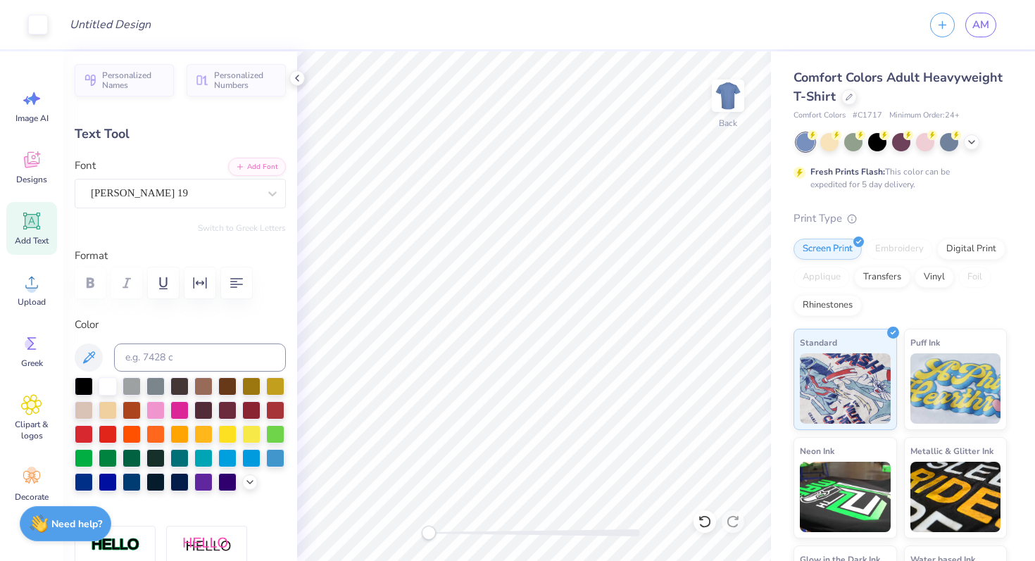
type input "13.78"
type input "3.61"
type input "5.11"
type input "12.14"
type input "3.19"
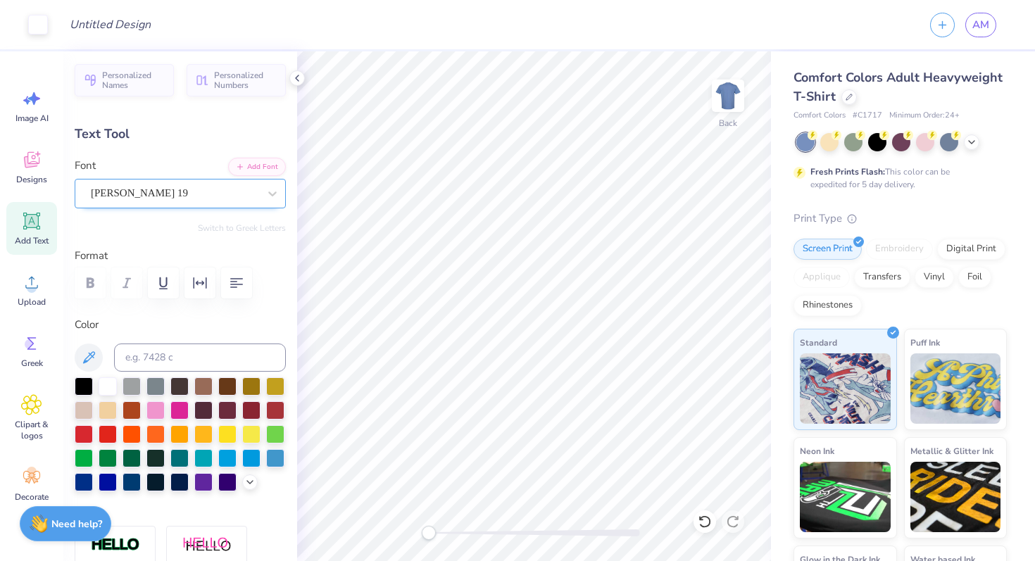
click at [227, 198] on div "Emilio 19" at bounding box center [174, 193] width 170 height 22
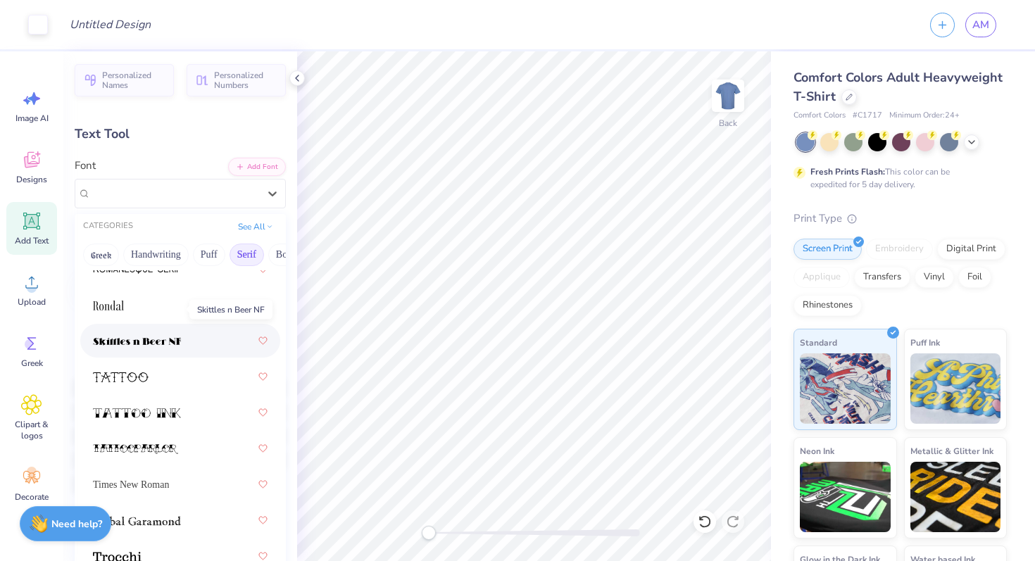
scroll to position [2447, 0]
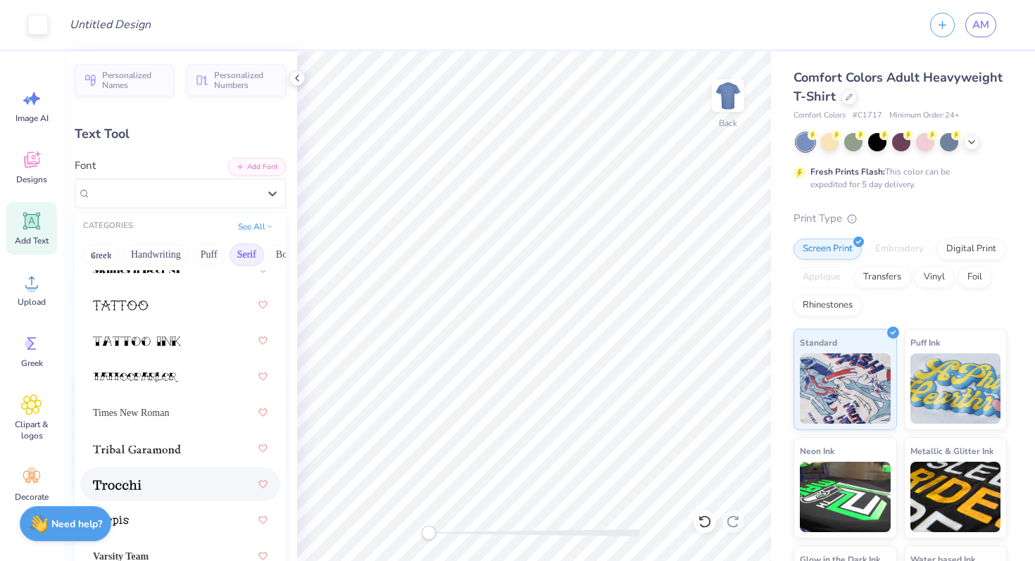
click at [142, 480] on div at bounding box center [180, 484] width 175 height 25
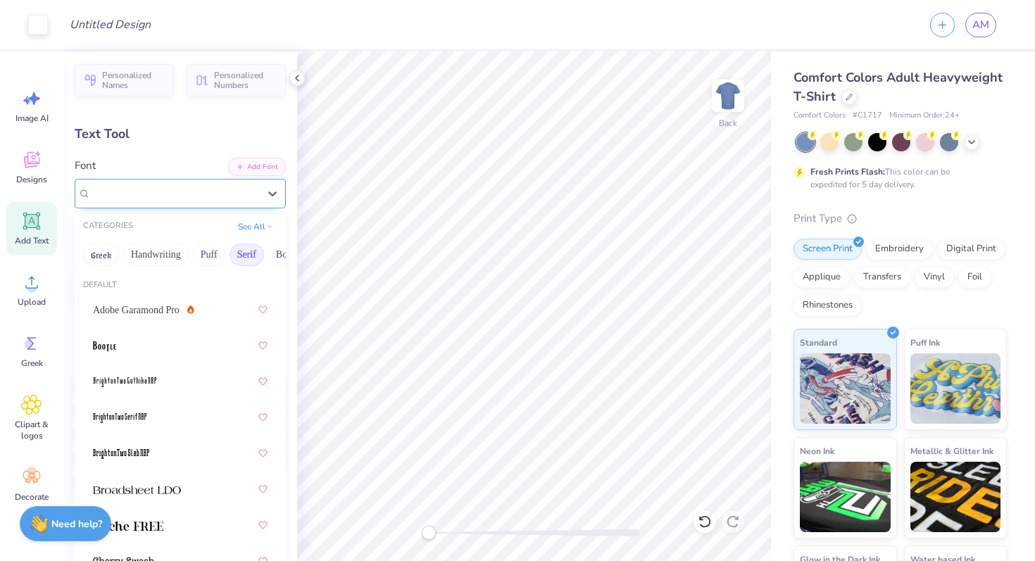
click at [172, 198] on div "Trocchi" at bounding box center [174, 193] width 170 height 22
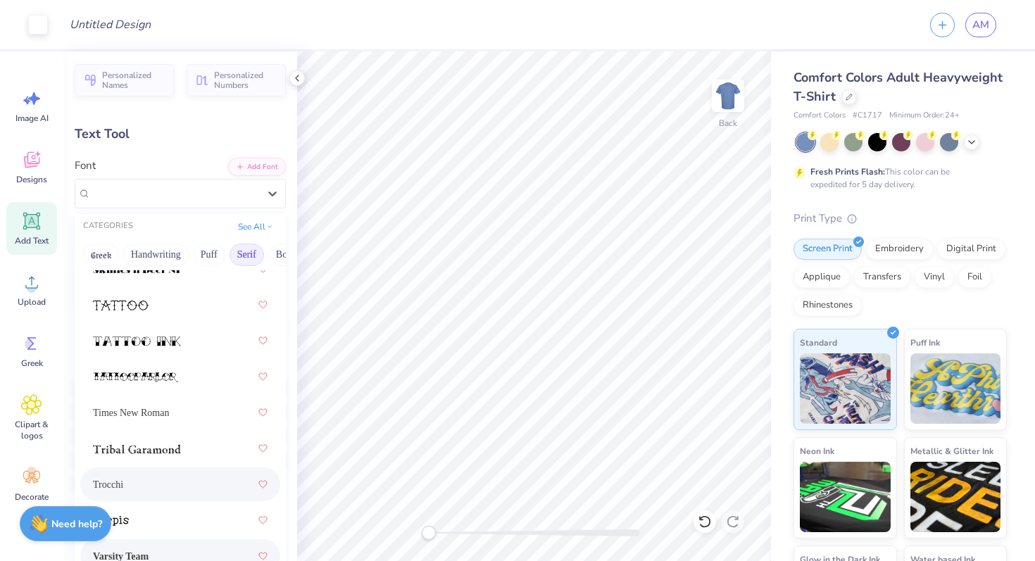
click at [146, 547] on div "Varsity Team" at bounding box center [180, 556] width 175 height 25
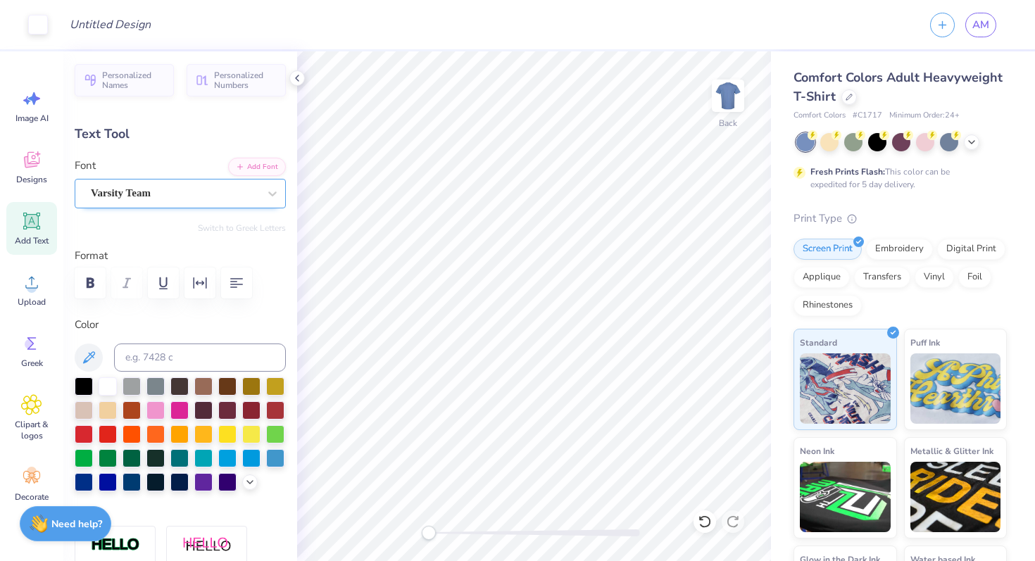
click at [199, 196] on div "Varsity Team" at bounding box center [174, 193] width 170 height 22
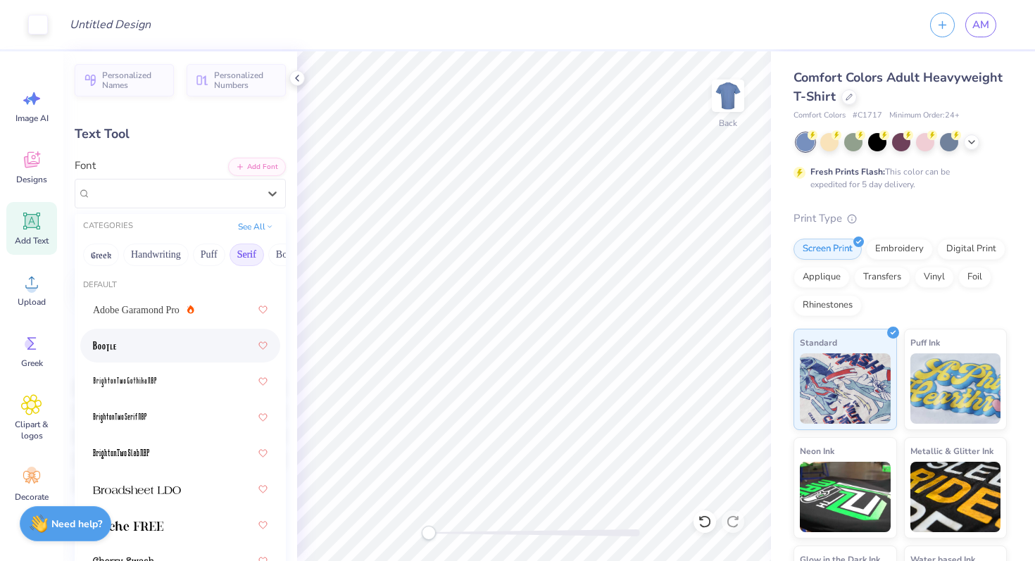
scroll to position [0, 0]
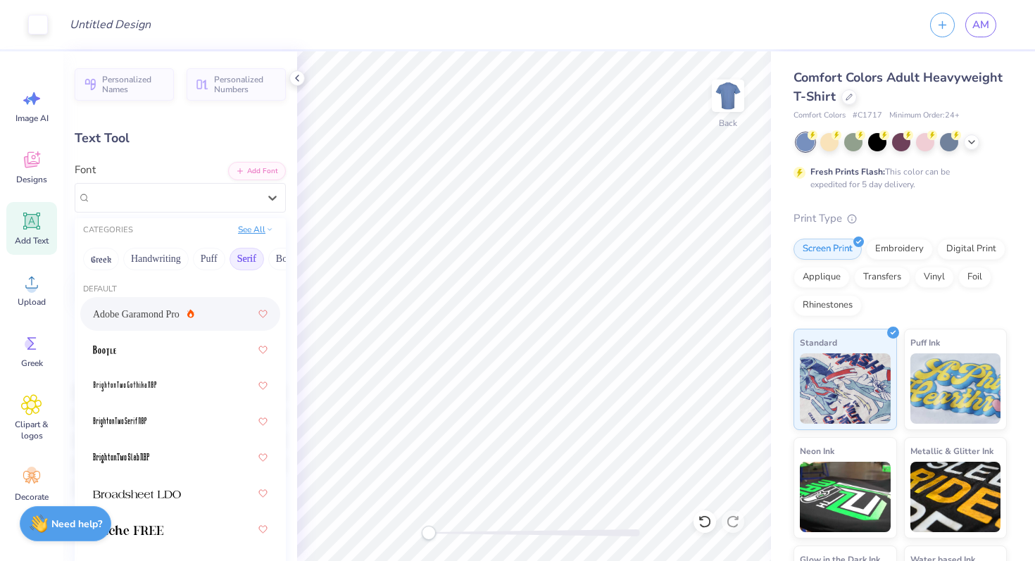
click at [252, 232] on button "See All" at bounding box center [256, 230] width 44 height 14
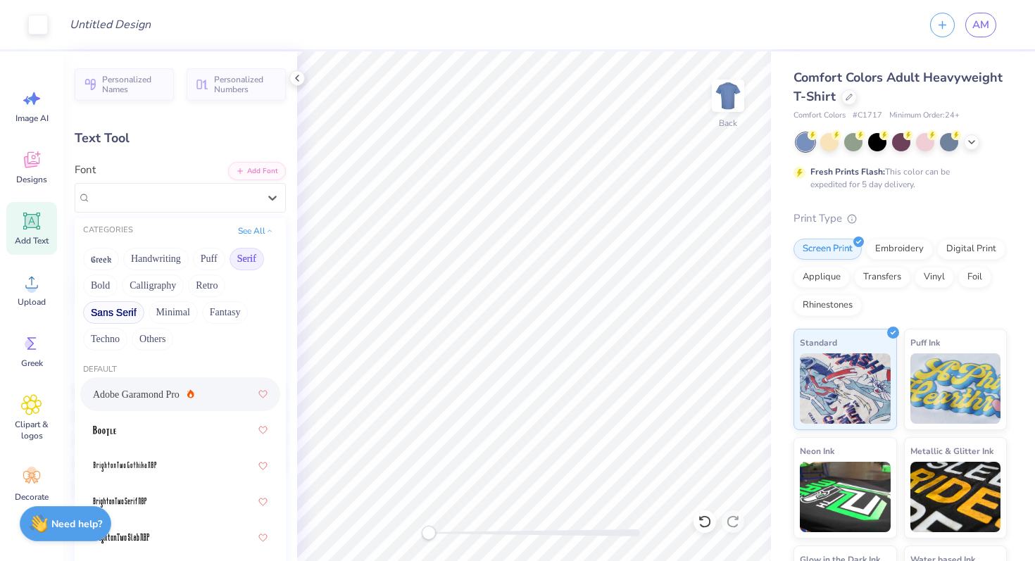
click at [115, 319] on button "Sans Serif" at bounding box center [113, 312] width 61 height 23
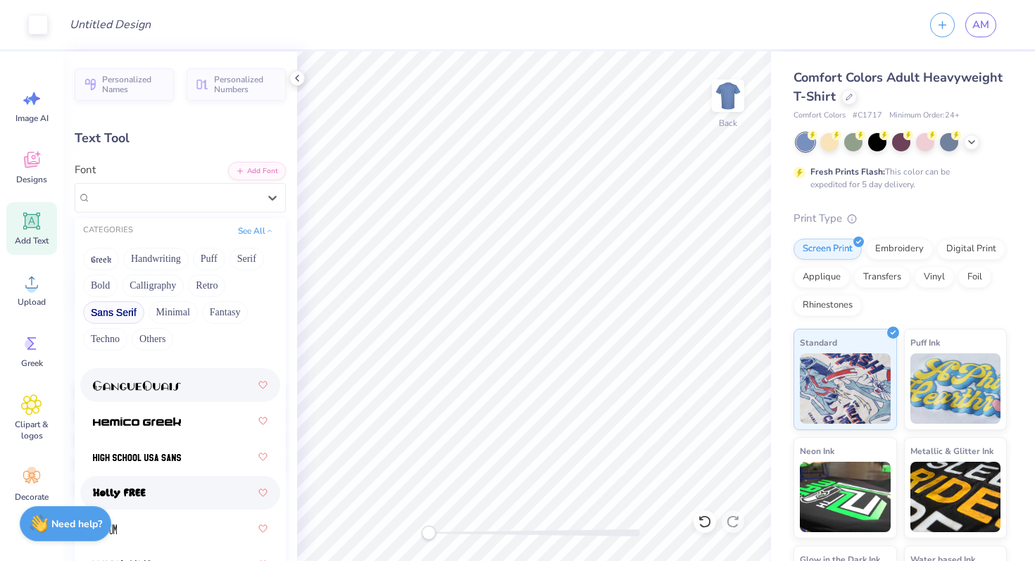
scroll to position [461, 0]
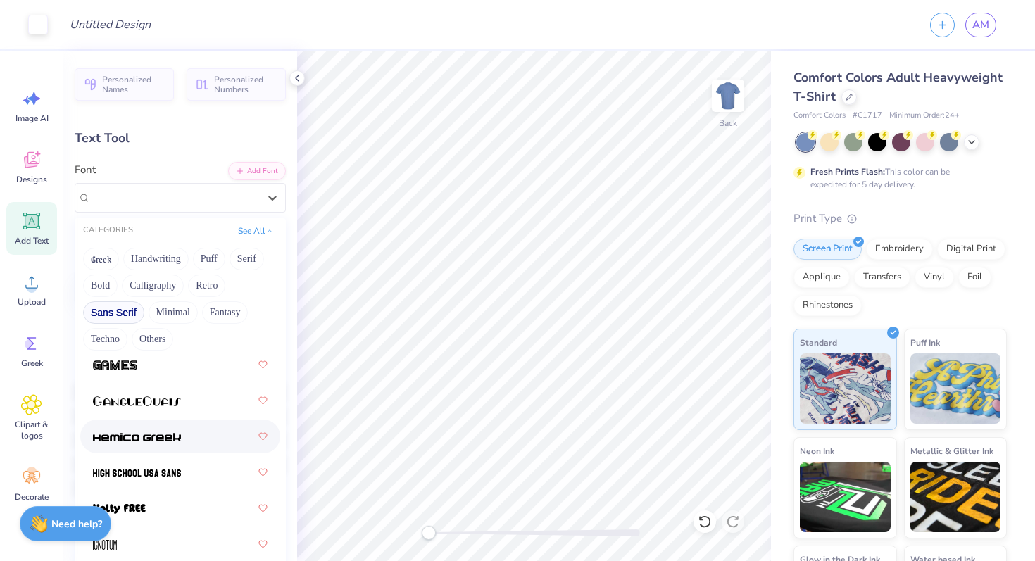
click at [165, 434] on img at bounding box center [137, 437] width 88 height 10
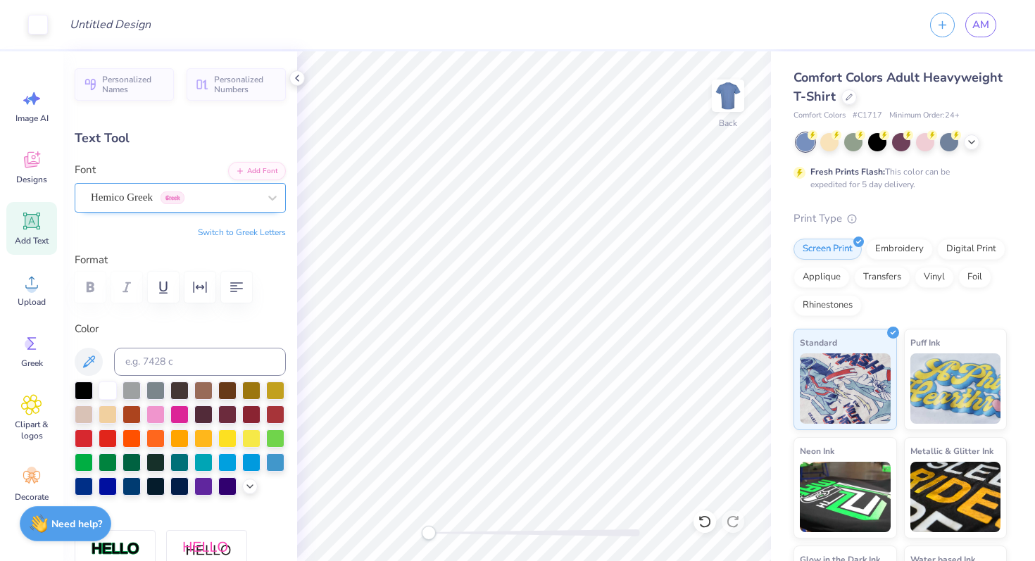
click at [217, 199] on div "Hemico Greek Greek" at bounding box center [174, 198] width 170 height 22
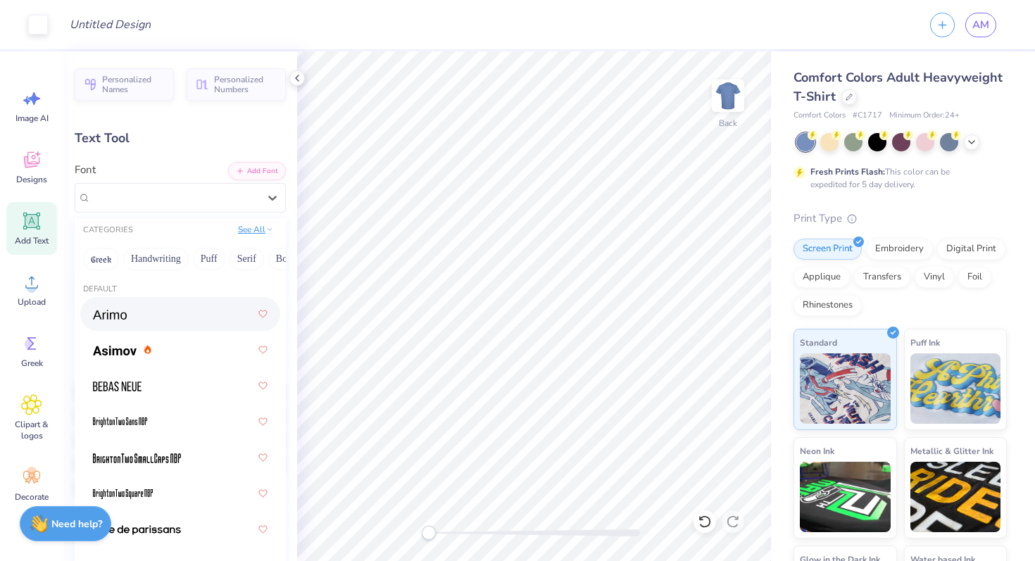
click at [255, 230] on button "See All" at bounding box center [256, 230] width 44 height 14
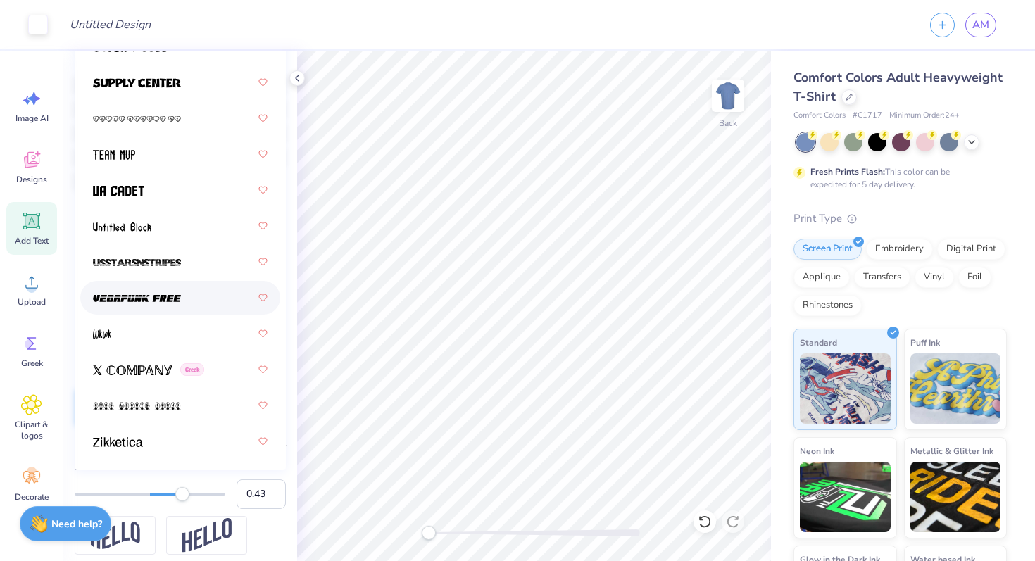
scroll to position [270, 0]
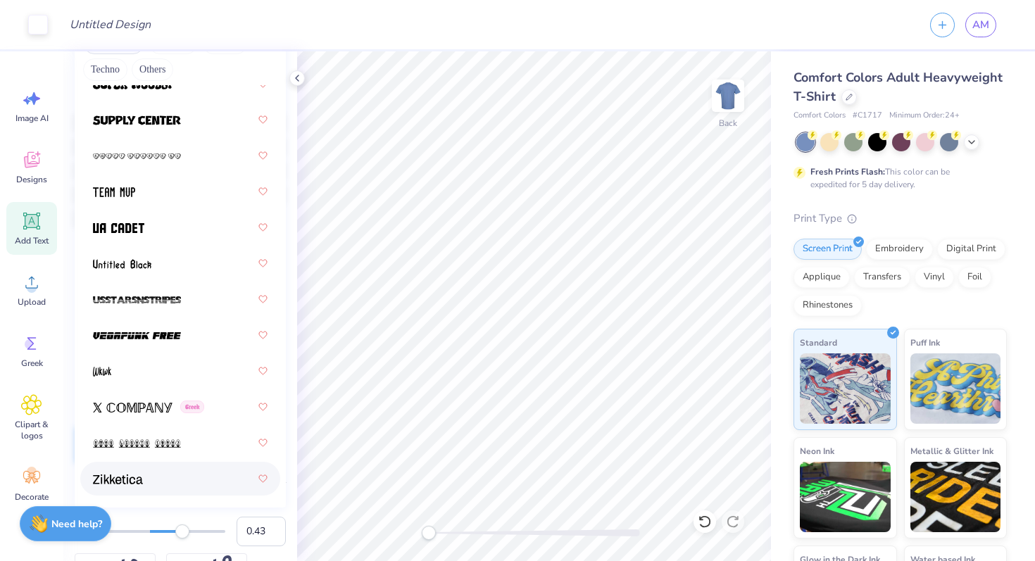
click at [145, 467] on div at bounding box center [180, 478] width 175 height 25
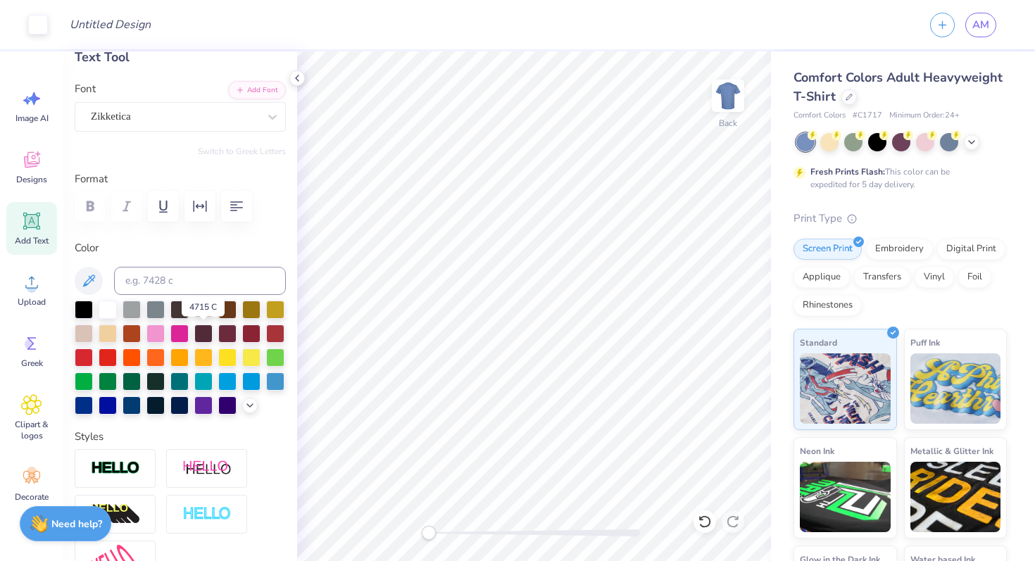
scroll to position [0, 0]
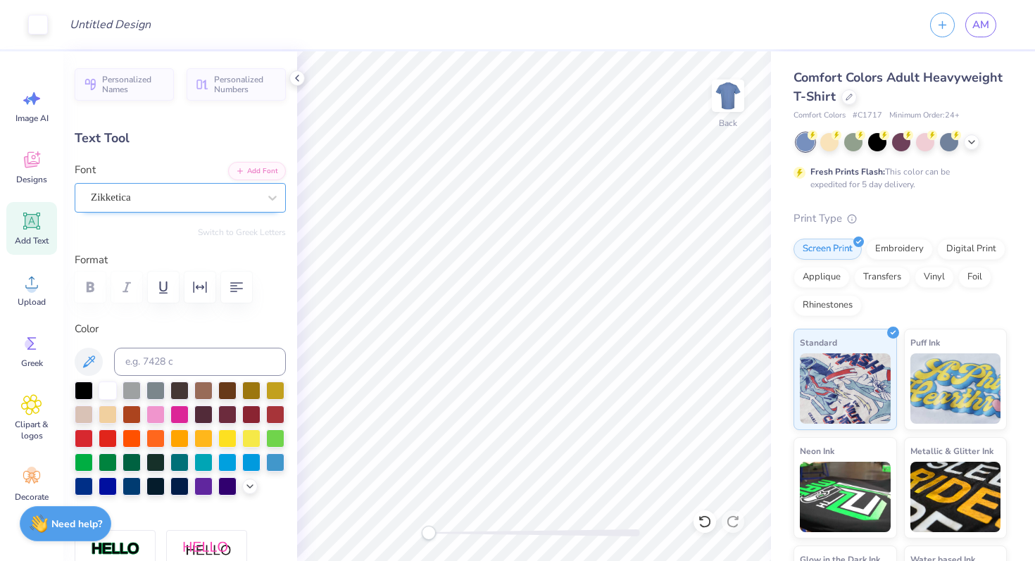
click at [155, 196] on div "Zikketica" at bounding box center [174, 198] width 170 height 22
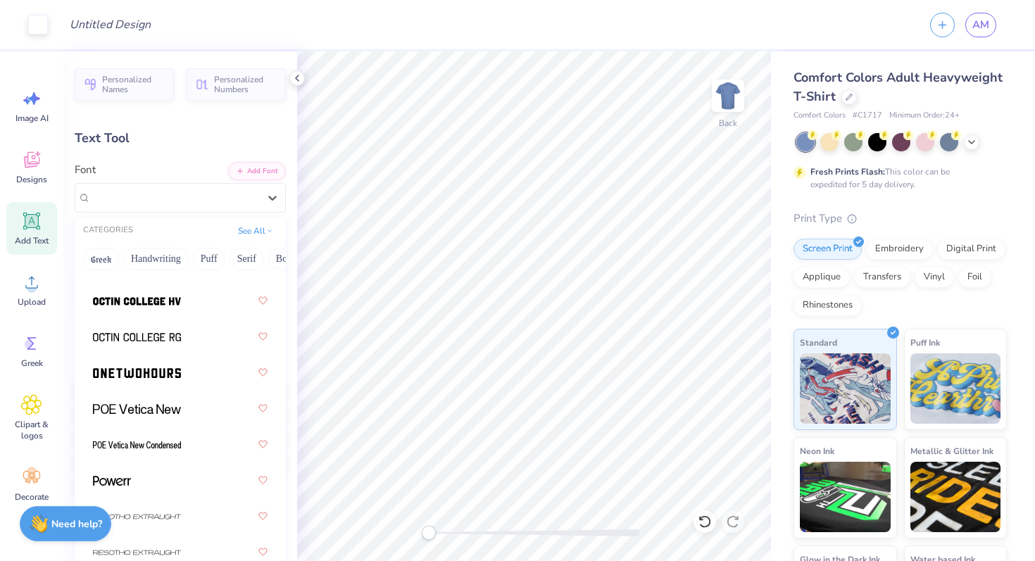
scroll to position [1846, 0]
click at [167, 296] on img at bounding box center [137, 300] width 88 height 10
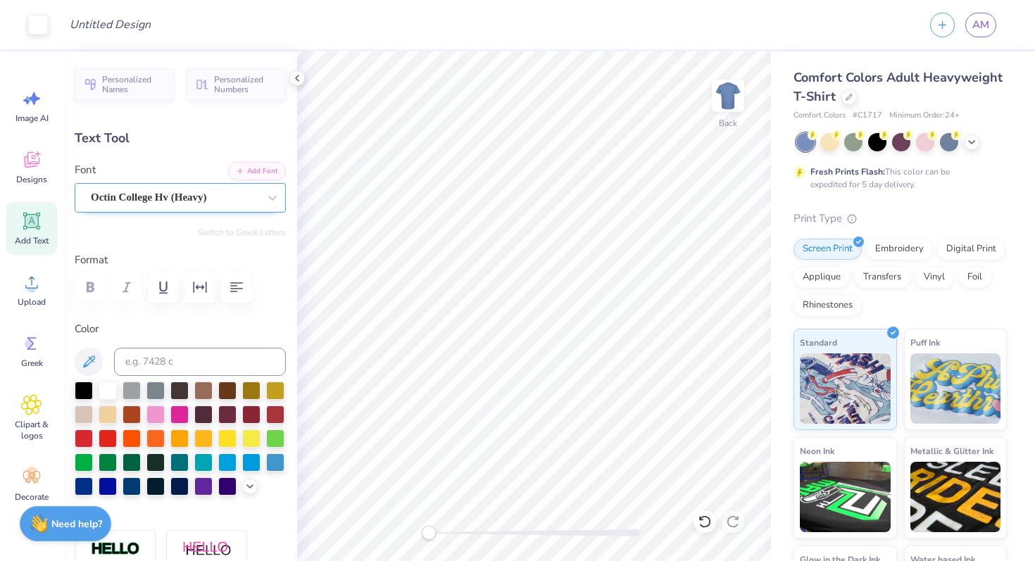
click at [168, 189] on div "Octin College Hv (Heavy)" at bounding box center [174, 198] width 170 height 22
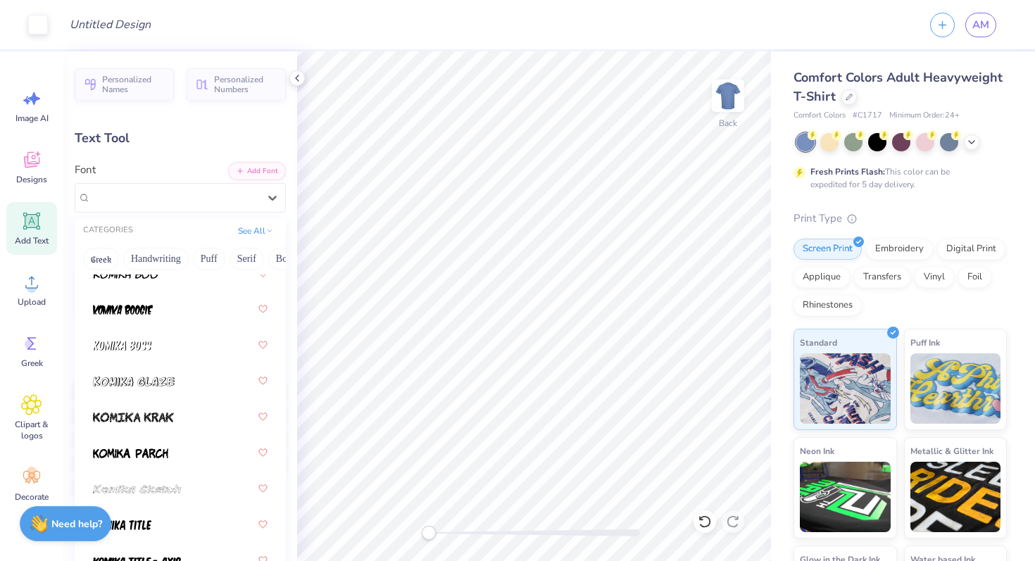
scroll to position [1224, 0]
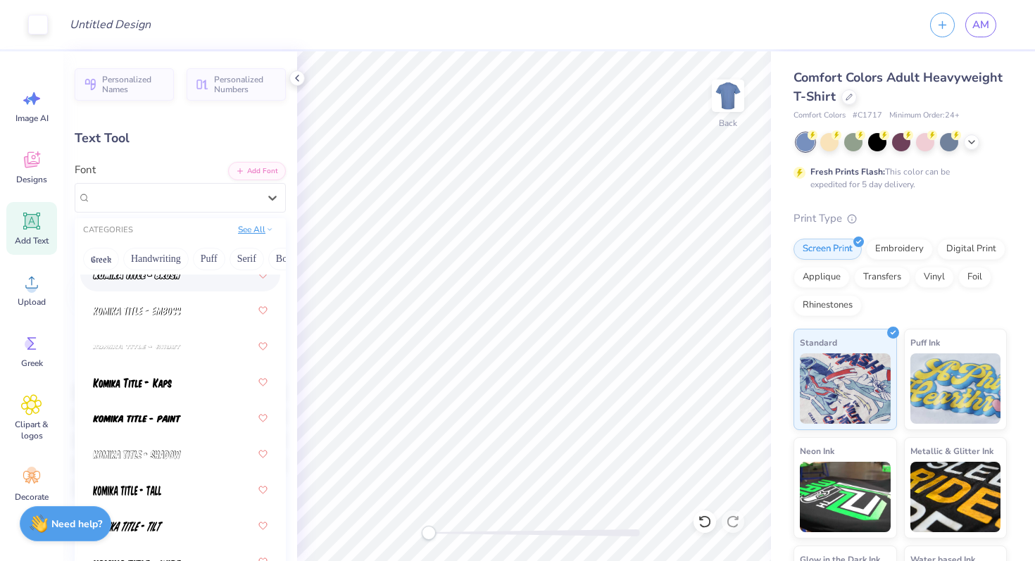
click at [263, 232] on button "See All" at bounding box center [256, 230] width 44 height 14
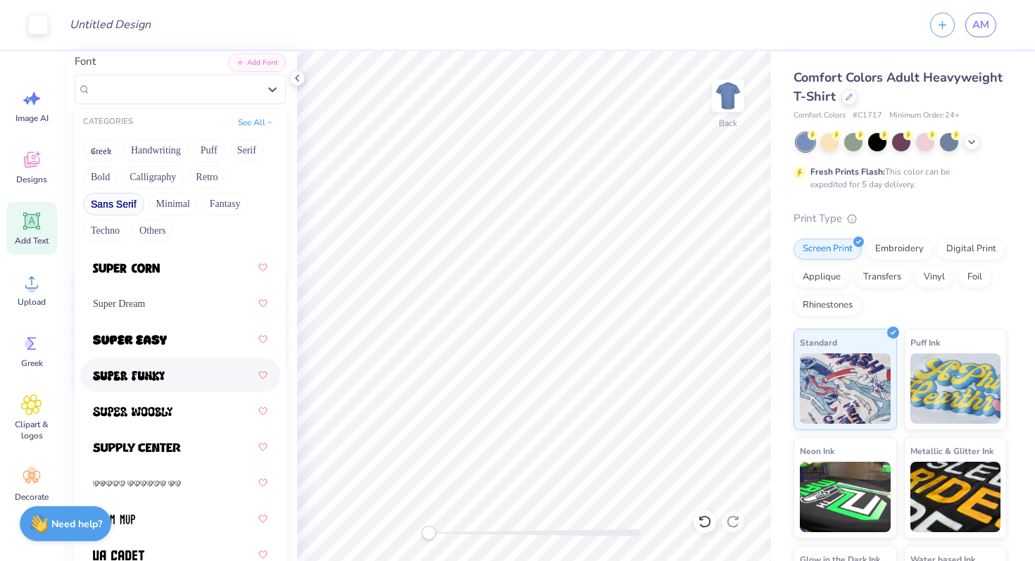
scroll to position [2555, 0]
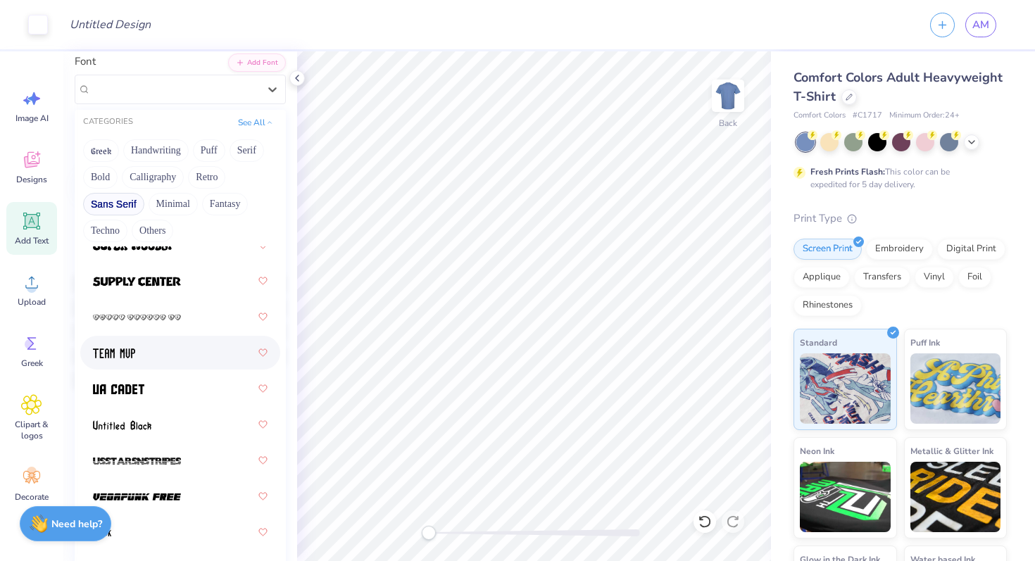
click at [186, 366] on div at bounding box center [180, 353] width 200 height 34
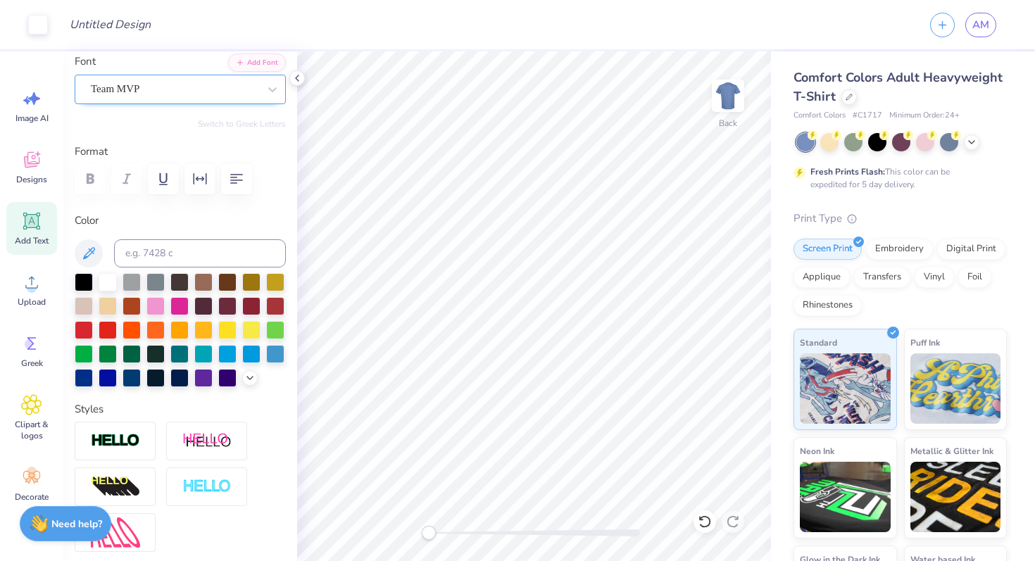
click at [201, 80] on div at bounding box center [175, 89] width 168 height 19
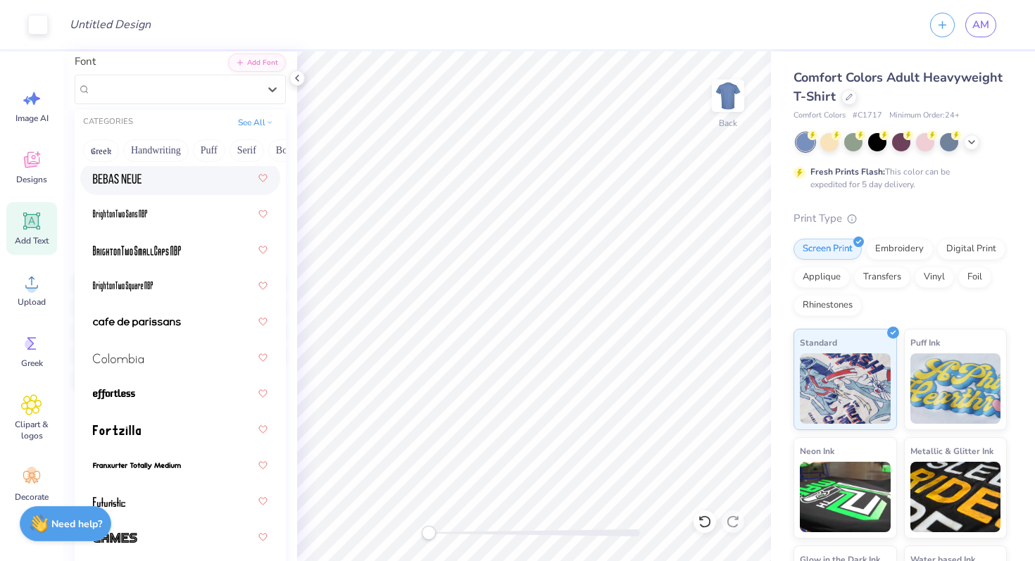
scroll to position [0, 0]
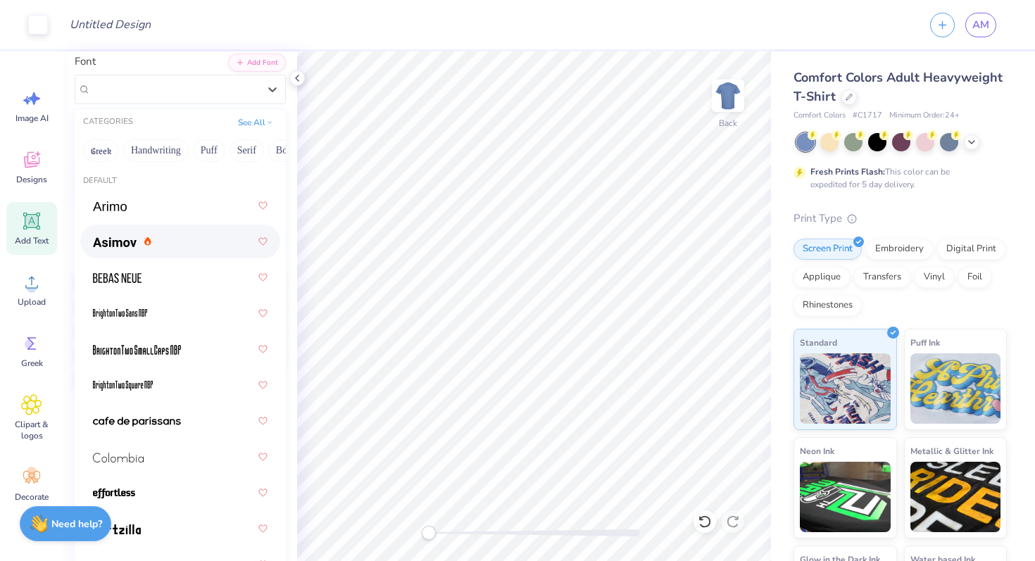
click at [179, 244] on div at bounding box center [180, 241] width 175 height 25
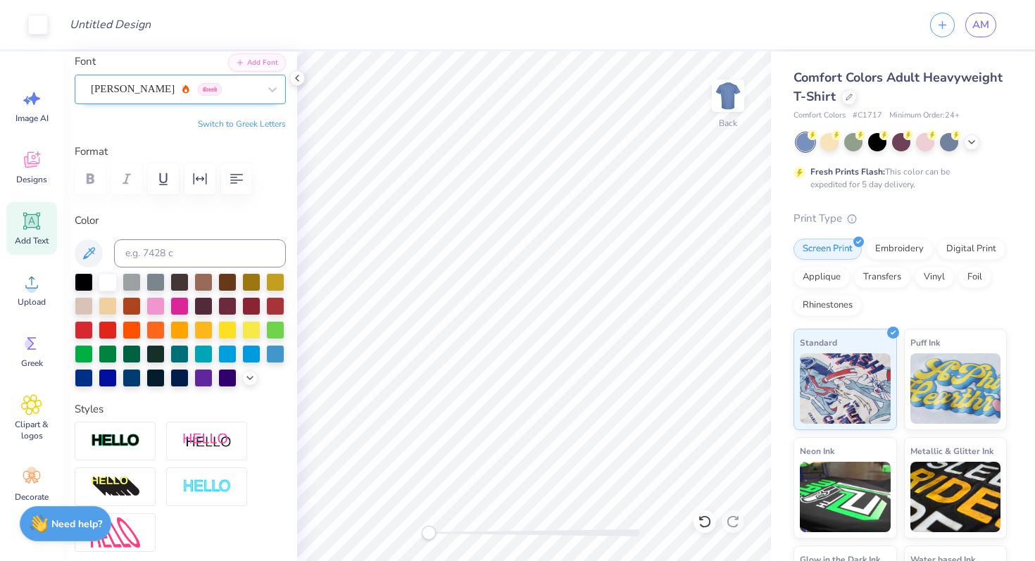
click at [190, 85] on div "Asimov Greek" at bounding box center [174, 89] width 170 height 22
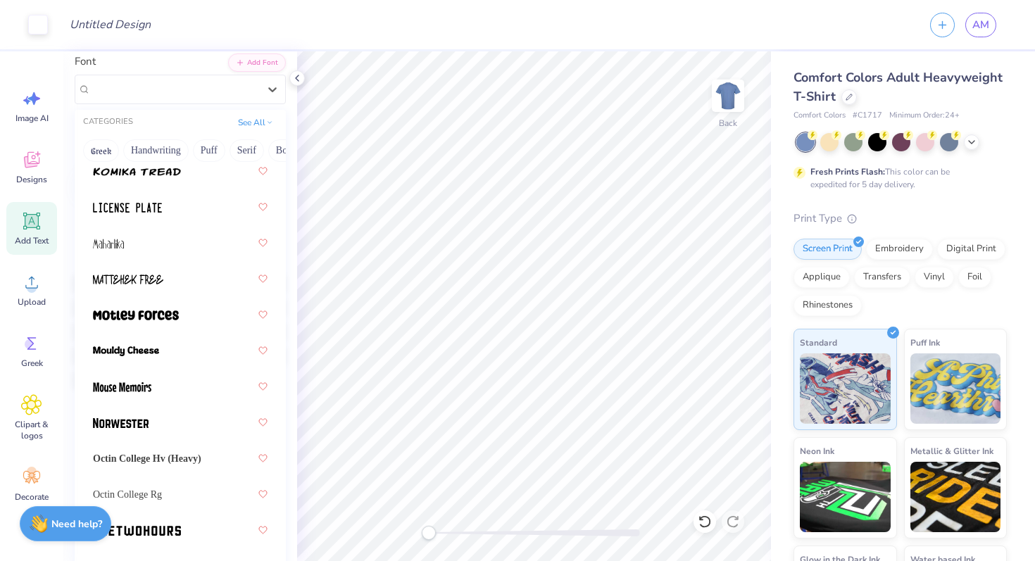
scroll to position [1581, 0]
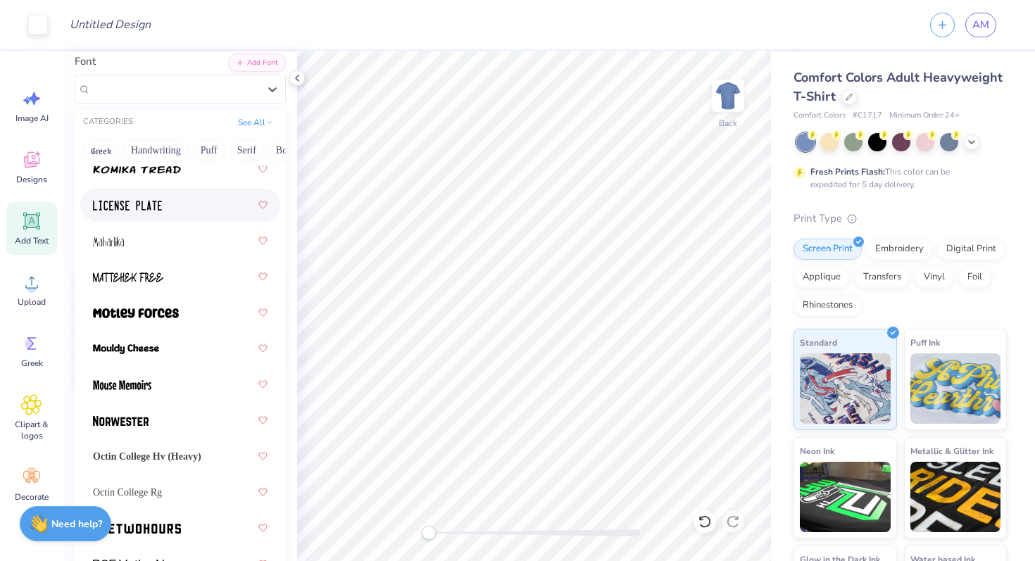
click at [171, 201] on div at bounding box center [180, 204] width 175 height 25
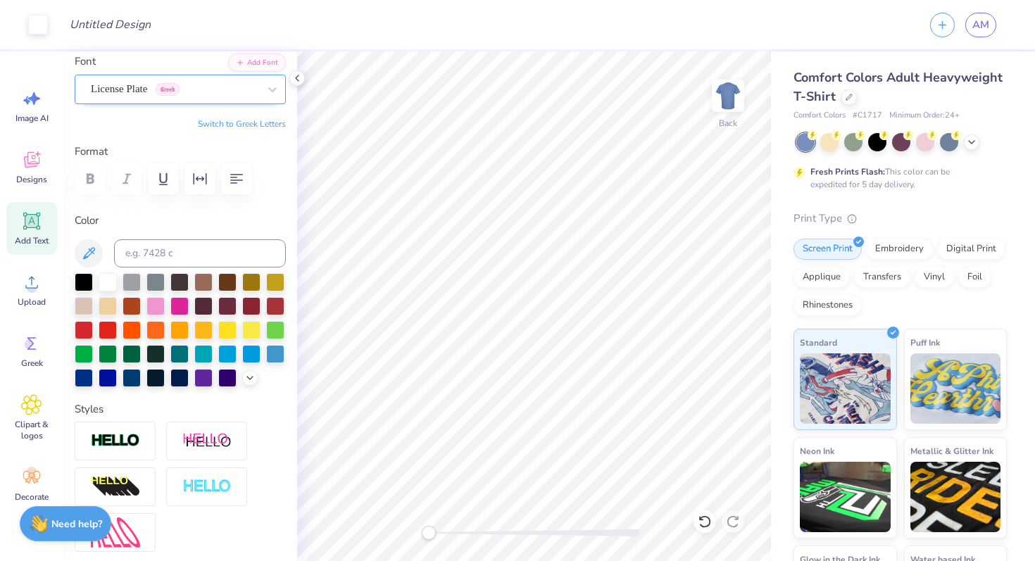
click at [218, 90] on div "License Plate Greek" at bounding box center [174, 89] width 170 height 22
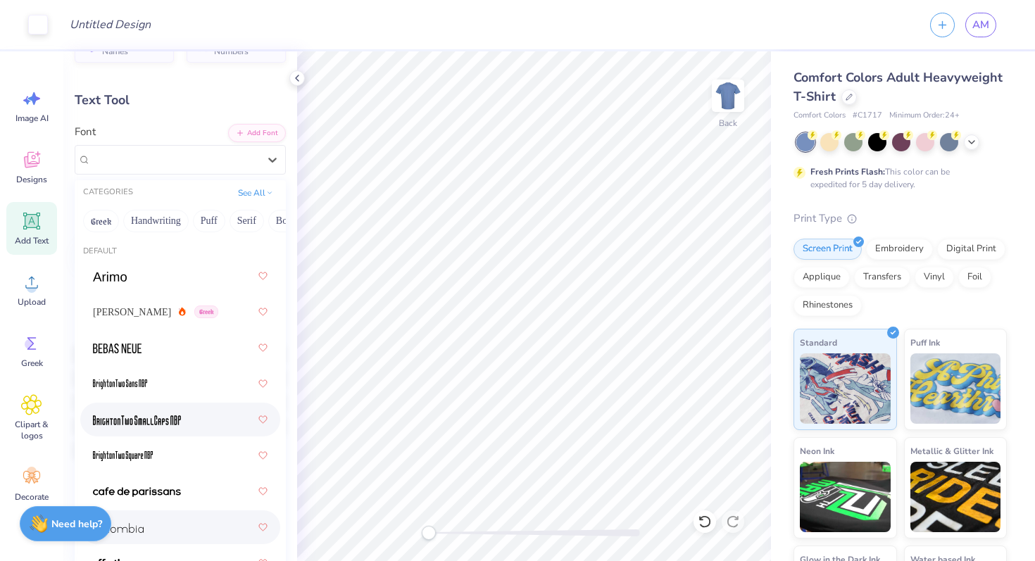
scroll to position [36, 0]
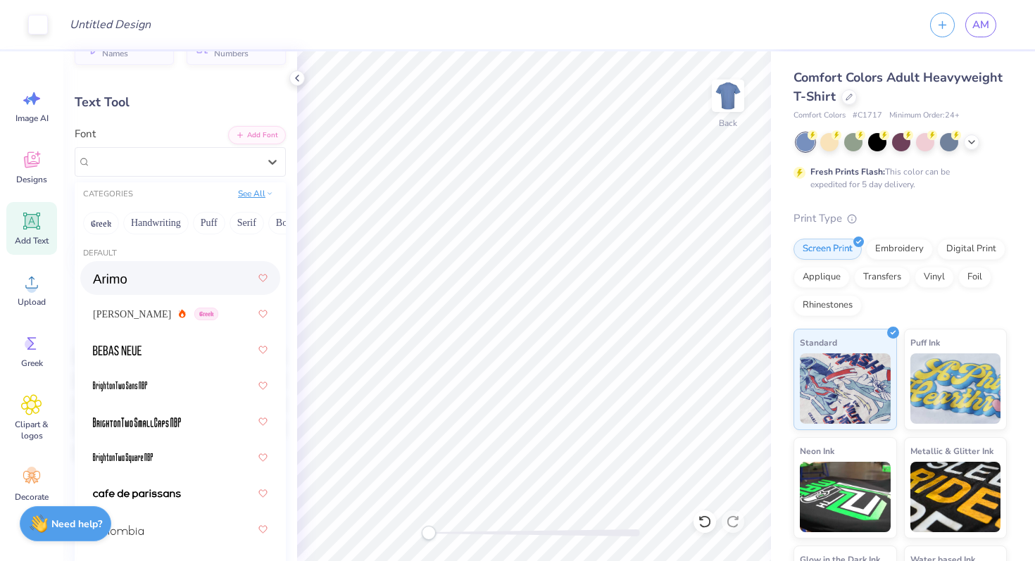
click at [264, 190] on button "See All" at bounding box center [256, 194] width 44 height 14
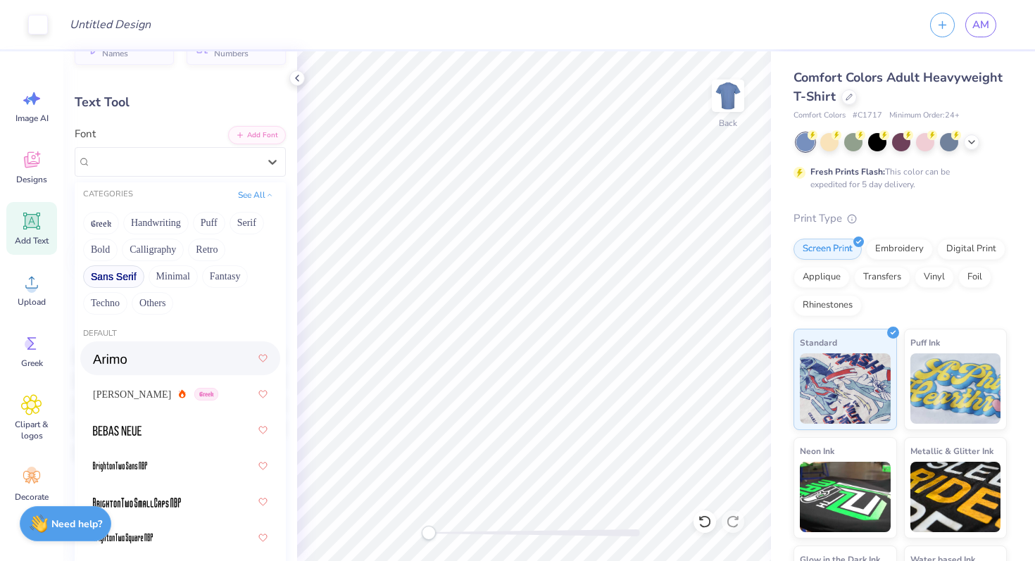
click at [122, 275] on button "Sans Serif" at bounding box center [113, 276] width 61 height 23
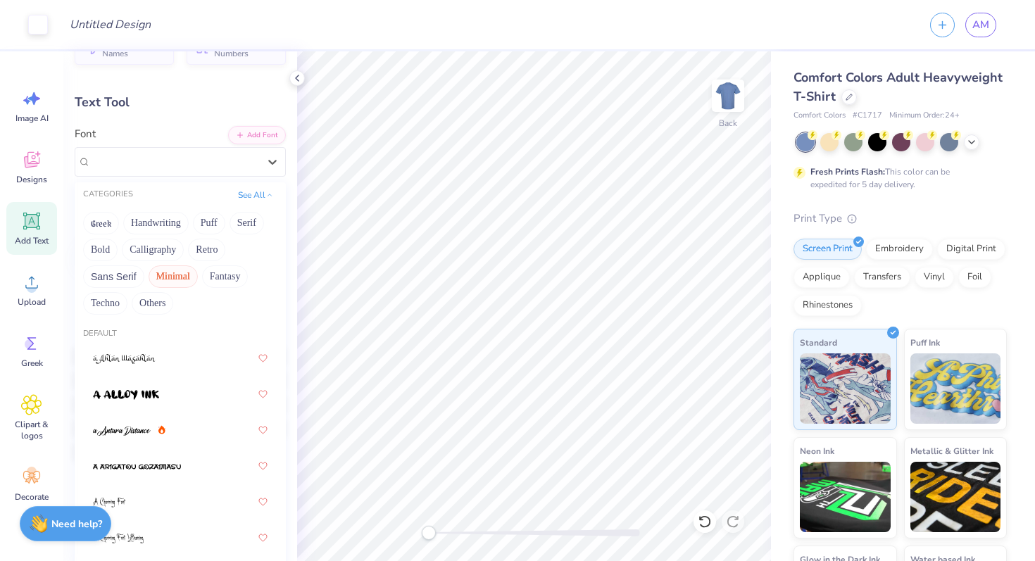
click at [177, 275] on button "Minimal" at bounding box center [173, 276] width 49 height 23
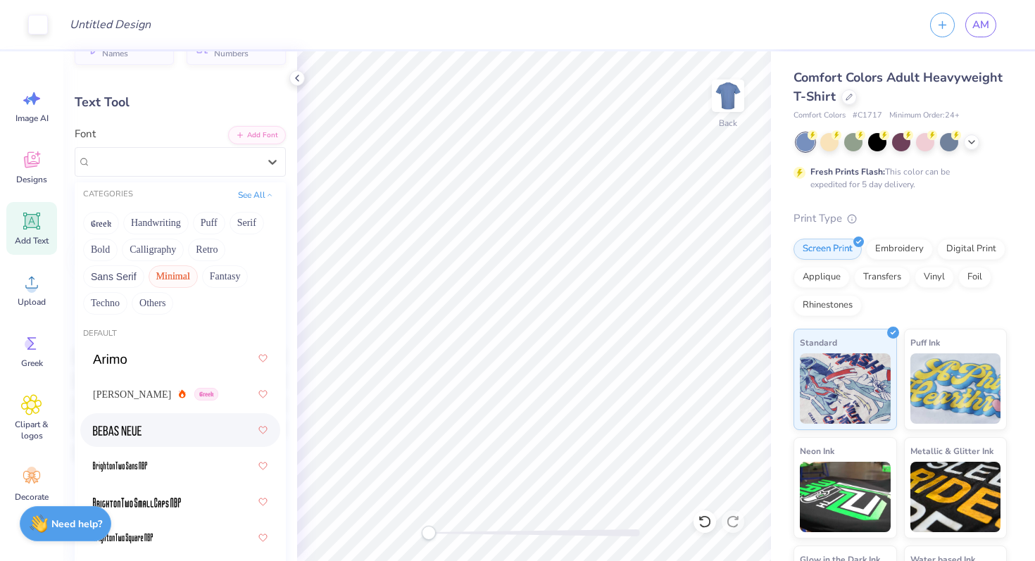
click at [170, 435] on div at bounding box center [180, 430] width 175 height 25
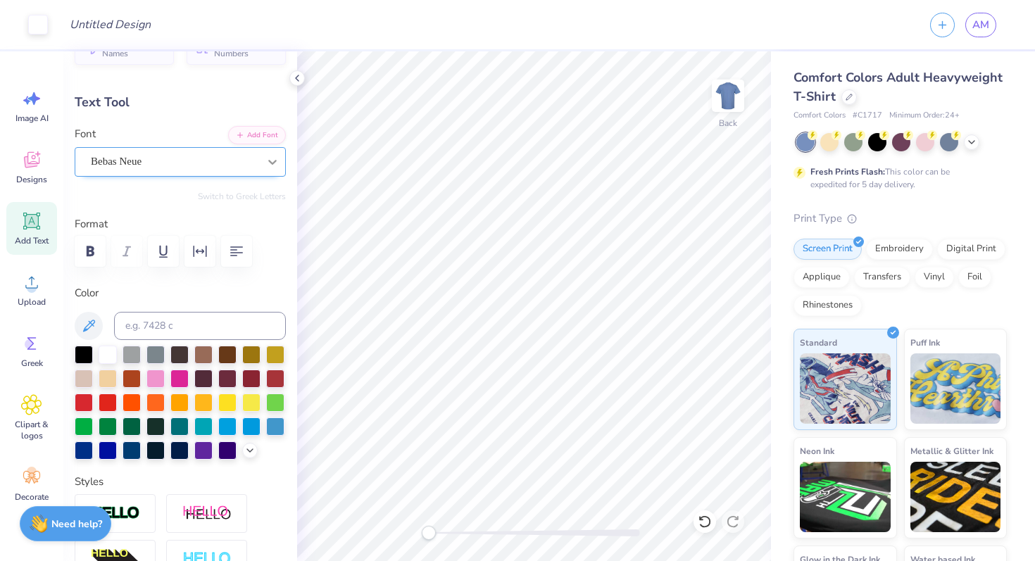
click at [264, 165] on div at bounding box center [272, 161] width 25 height 25
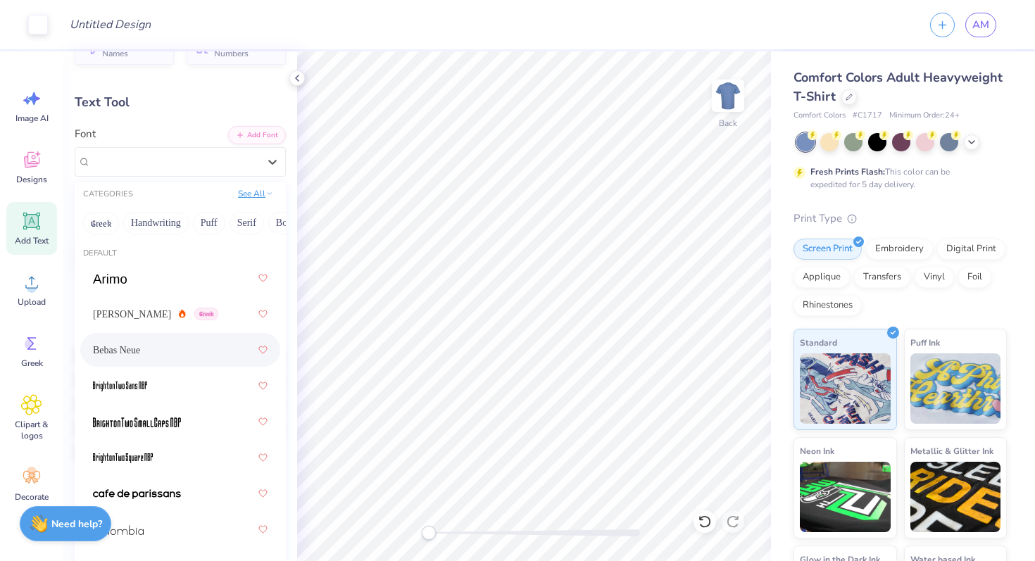
click at [251, 200] on button "See All" at bounding box center [256, 194] width 44 height 14
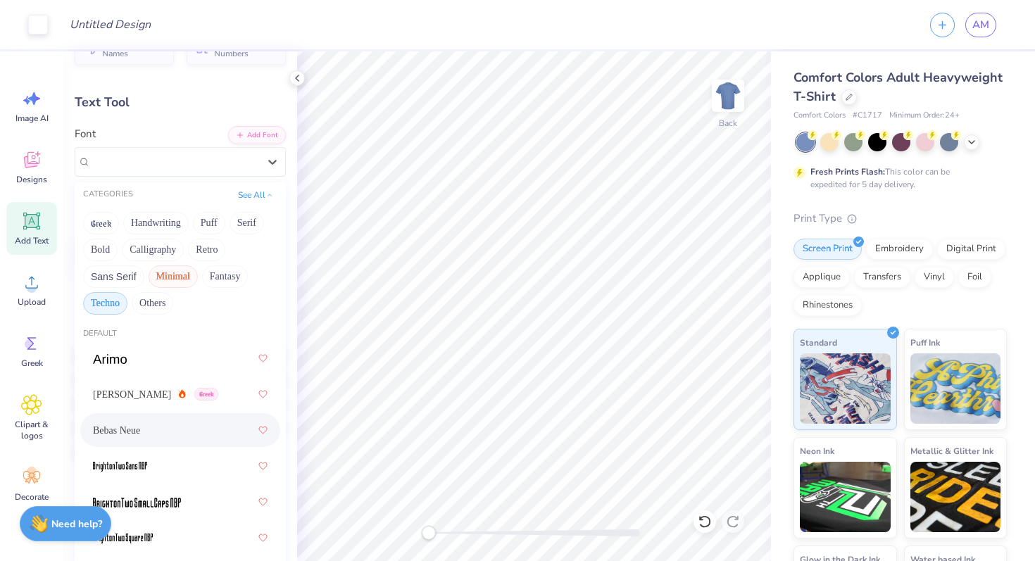
click at [113, 300] on button "Techno" at bounding box center [105, 303] width 44 height 23
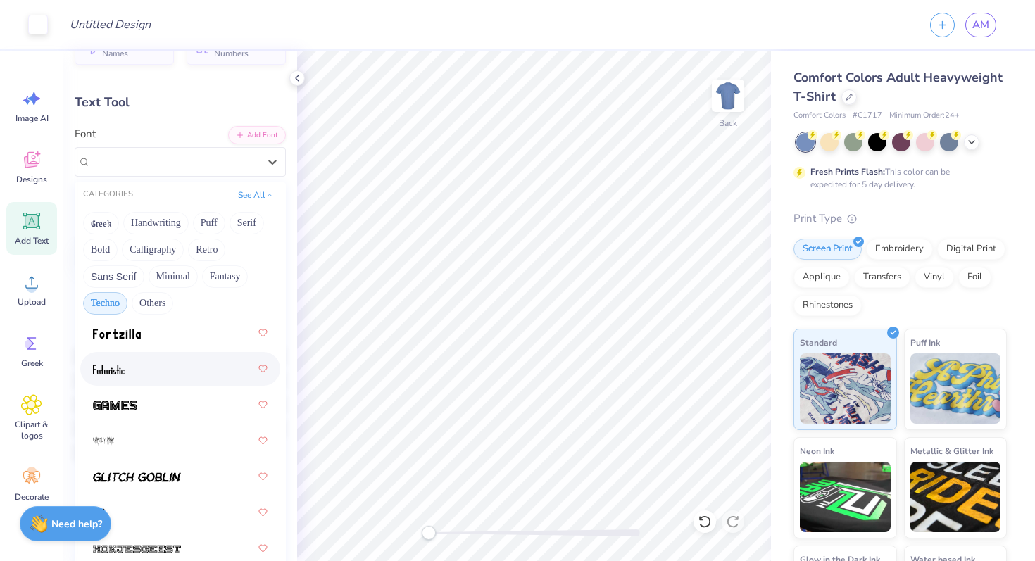
scroll to position [327, 0]
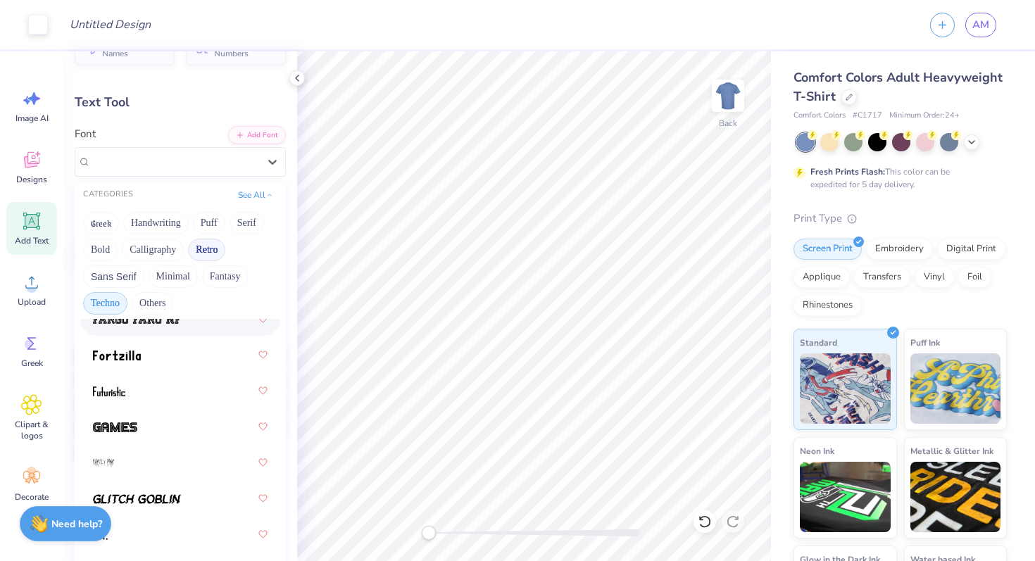
click at [206, 253] on button "Retro" at bounding box center [206, 250] width 37 height 23
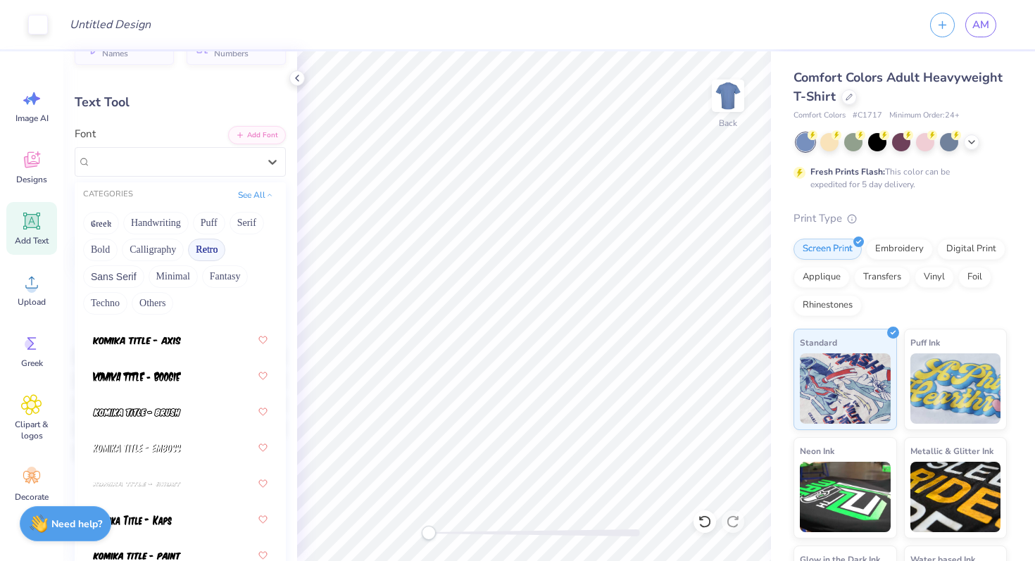
scroll to position [1927, 0]
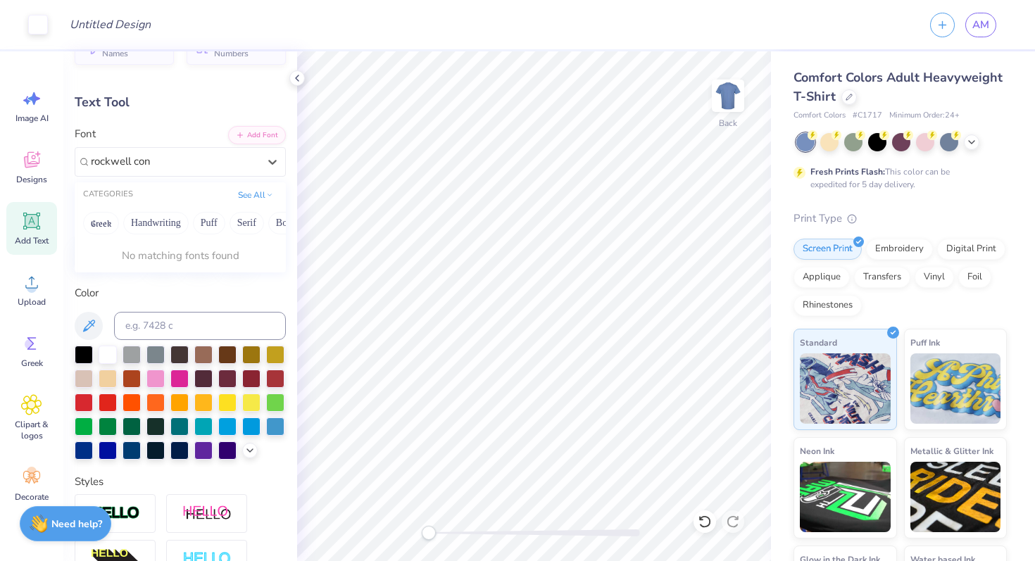
type input "rockwell con"
click at [168, 120] on div "Personalized Names Personalized Numbers Text Tool Add Font Font 0 results avail…" at bounding box center [180, 306] width 234 height 510
click at [176, 149] on div "Bebas Neue" at bounding box center [180, 162] width 211 height 30
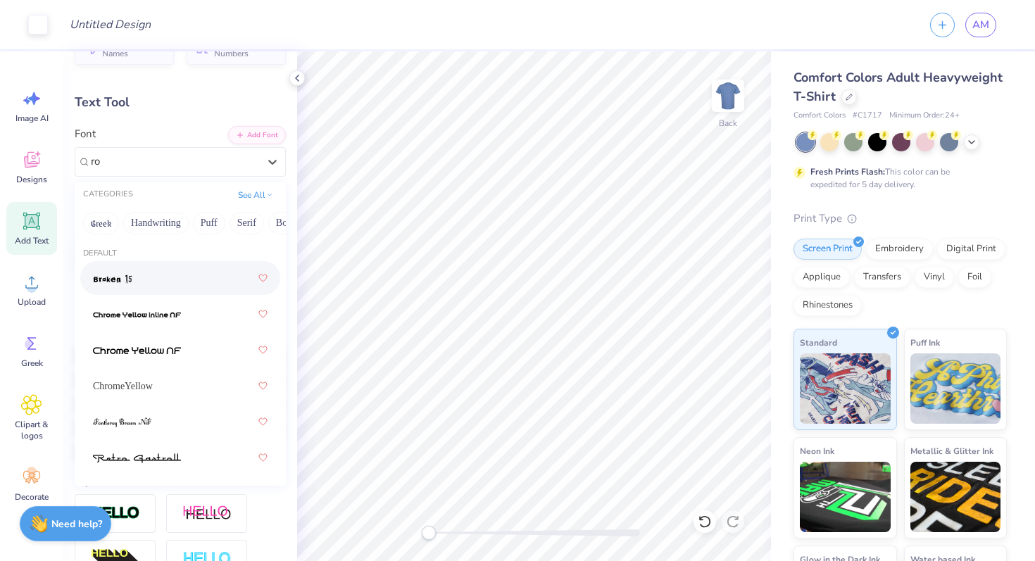
type input "r"
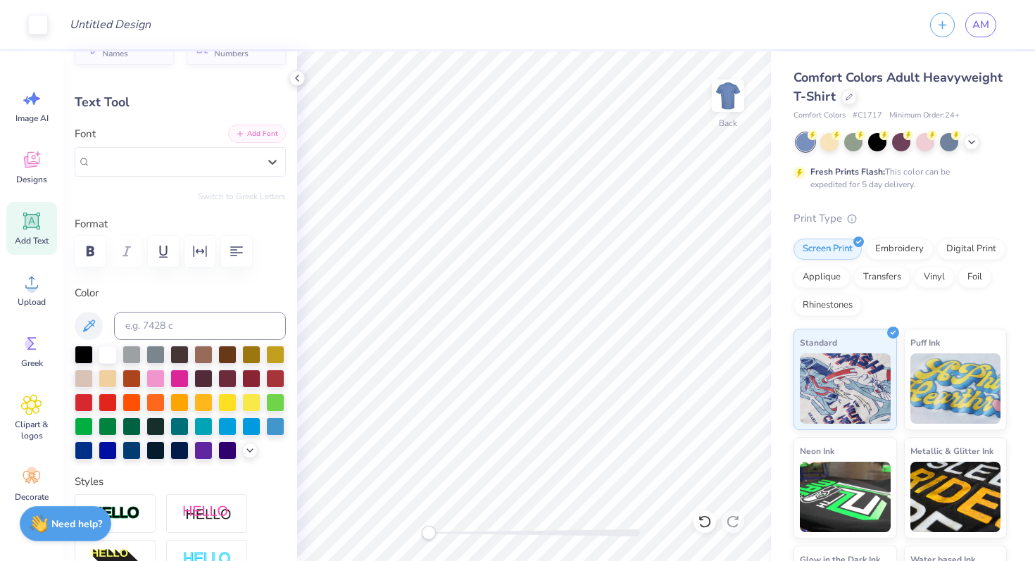
click at [248, 135] on button "Add Font" at bounding box center [257, 134] width 58 height 18
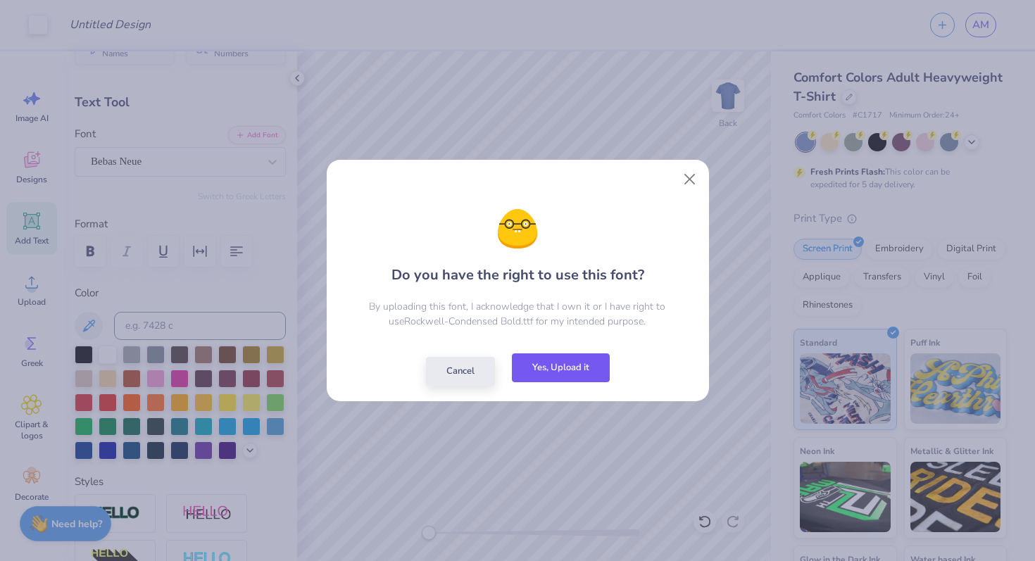
click at [560, 373] on button "Yes, Upload it" at bounding box center [561, 367] width 98 height 29
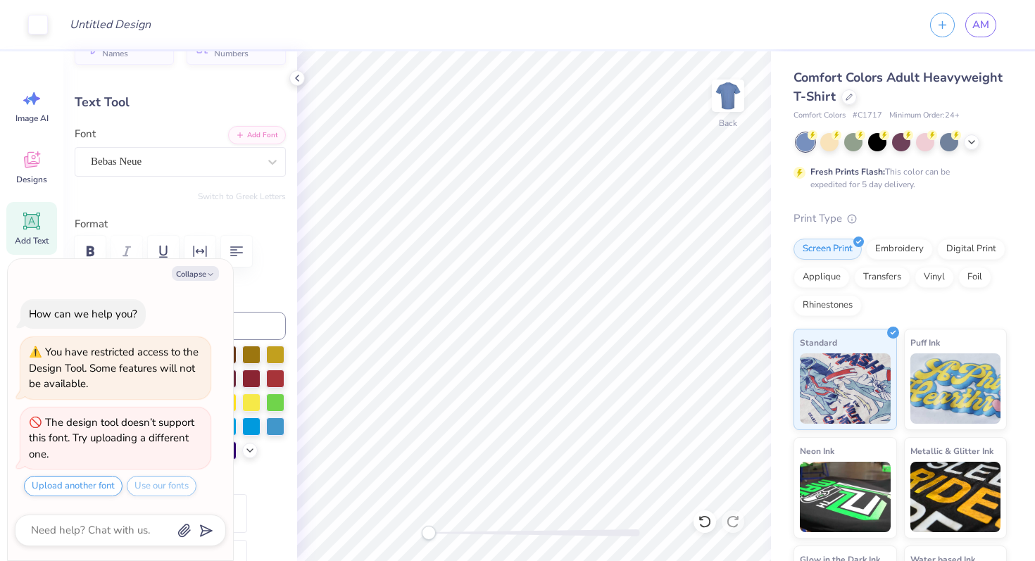
type textarea "x"
type input "6.45"
type input "2.12"
type input "5.64"
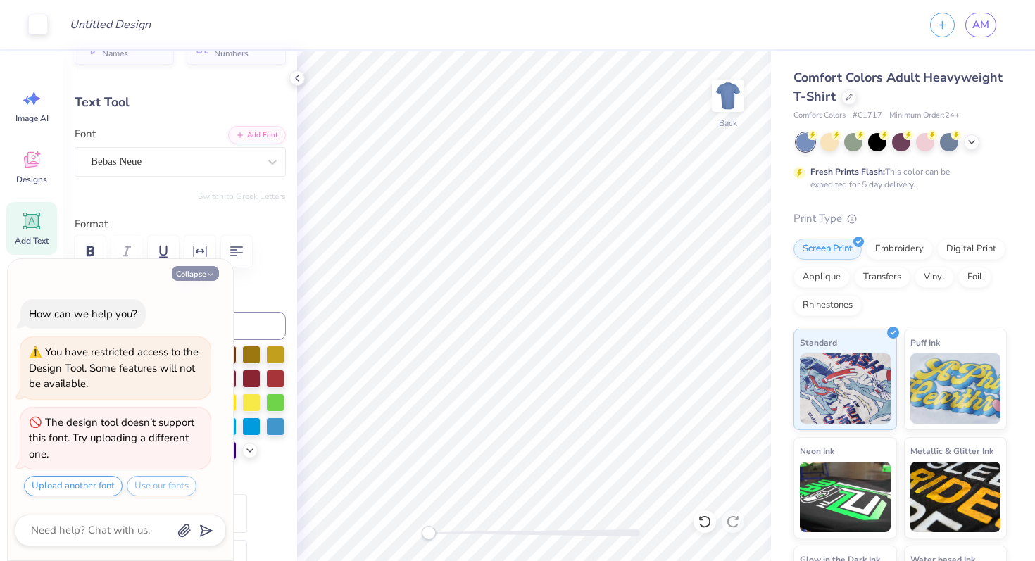
click at [193, 272] on button "Collapse" at bounding box center [195, 273] width 47 height 15
type textarea "x"
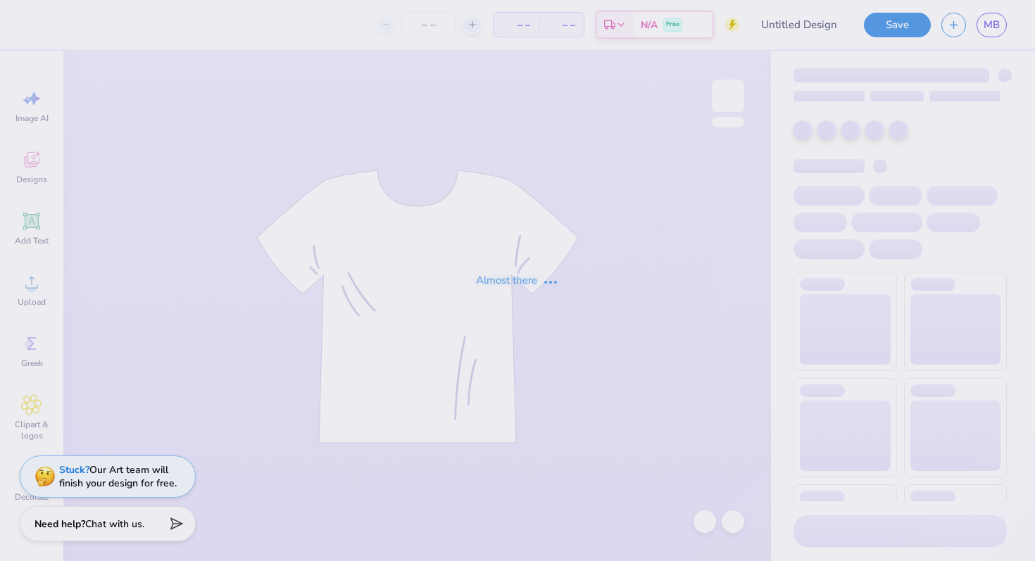
type input "parke inspired view crewneck"
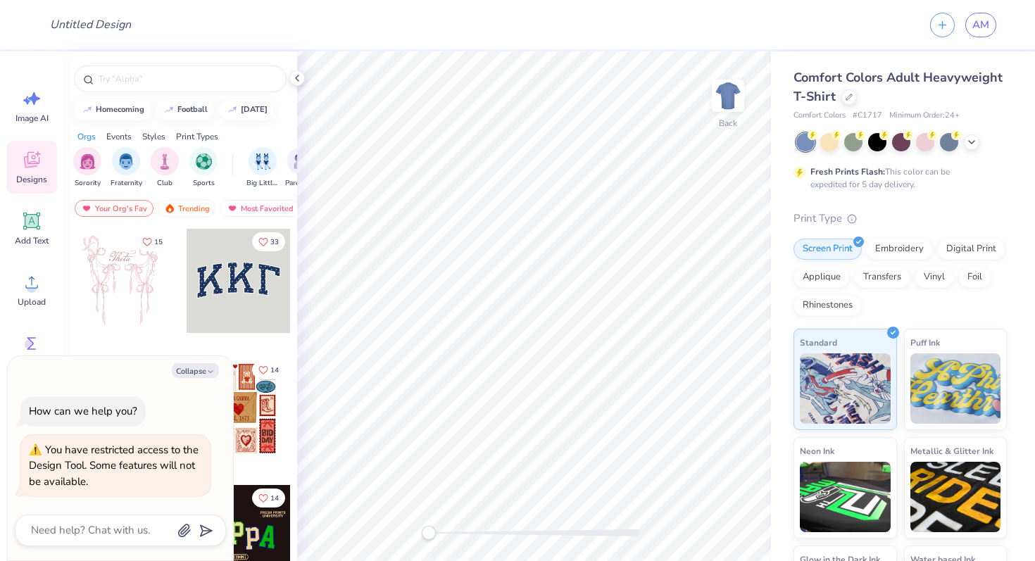
type textarea "x"
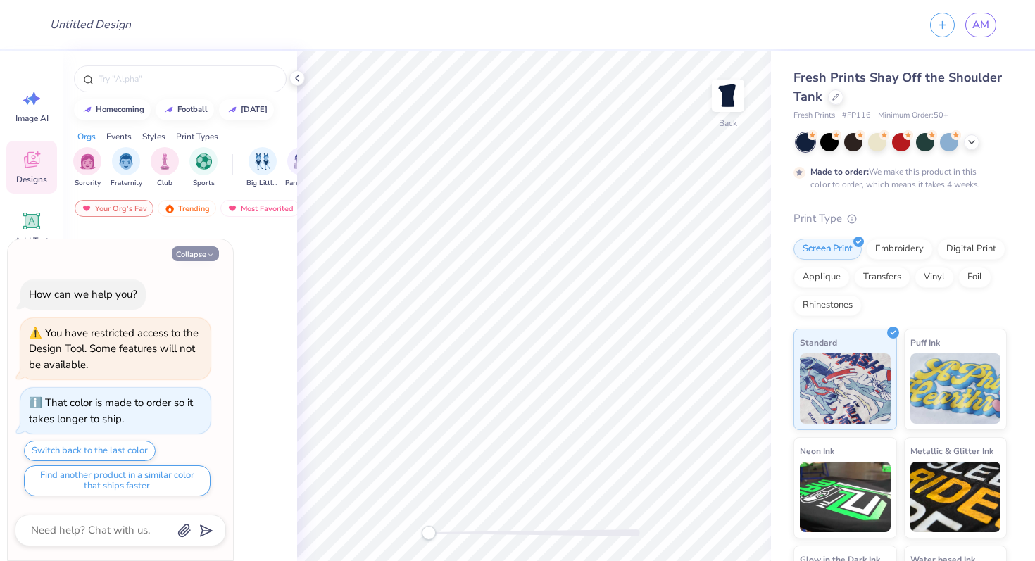
click at [186, 254] on button "Collapse" at bounding box center [195, 253] width 47 height 15
type textarea "x"
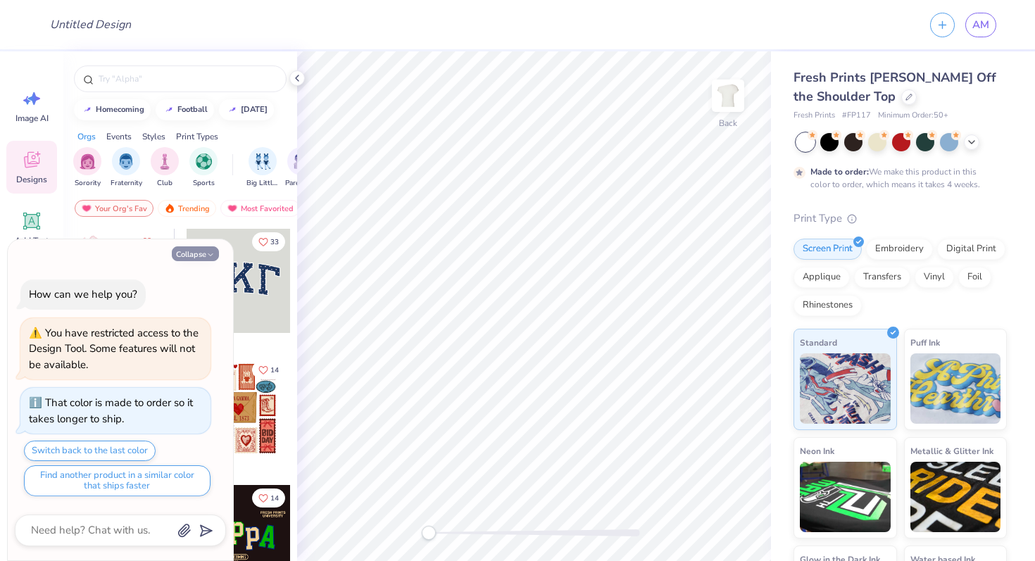
click at [209, 253] on icon "button" at bounding box center [210, 255] width 8 height 8
type textarea "x"
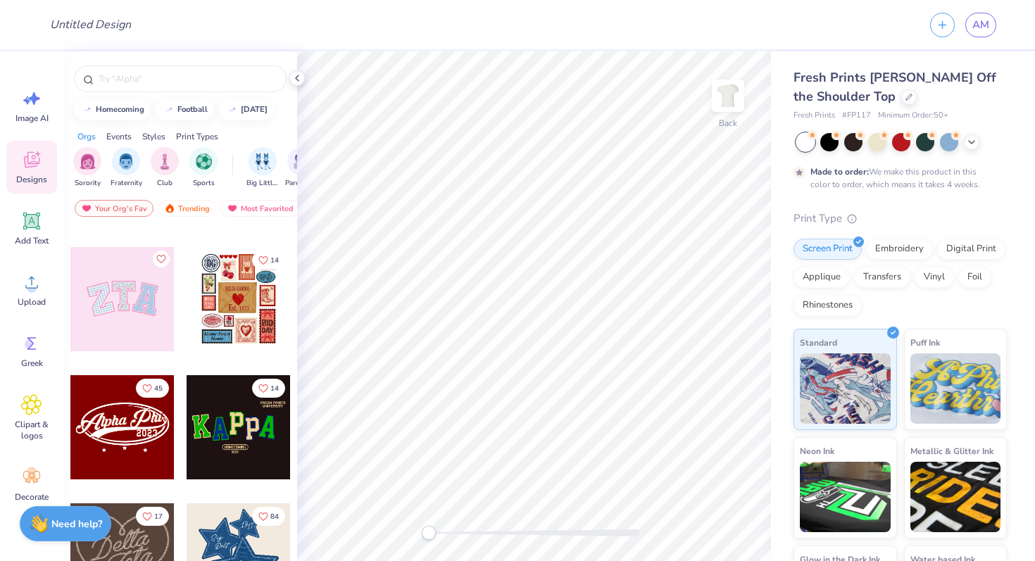
scroll to position [155, 0]
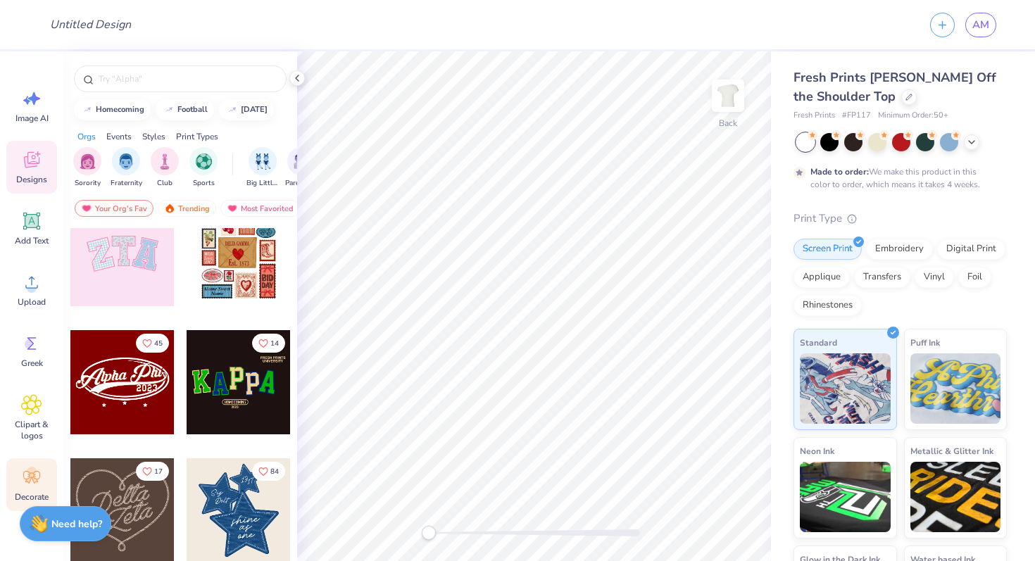
click at [28, 471] on circle at bounding box center [32, 472] width 10 height 10
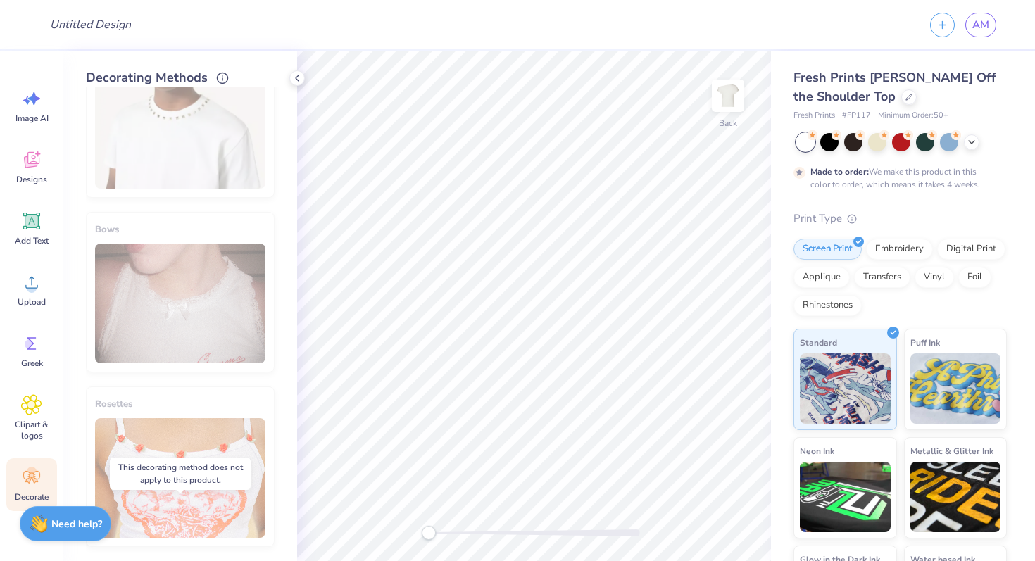
scroll to position [0, 0]
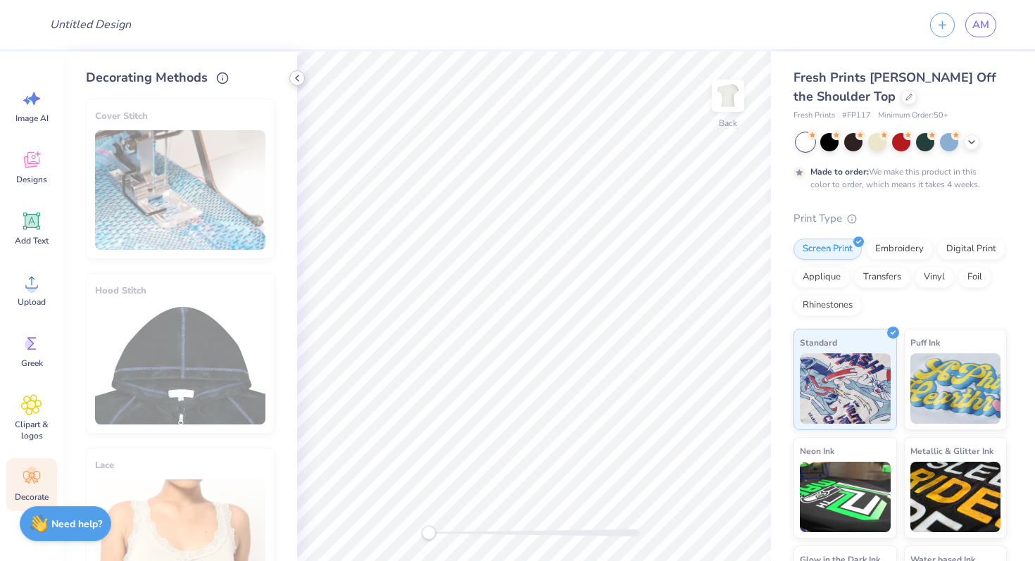
click at [296, 74] on icon at bounding box center [297, 78] width 11 height 11
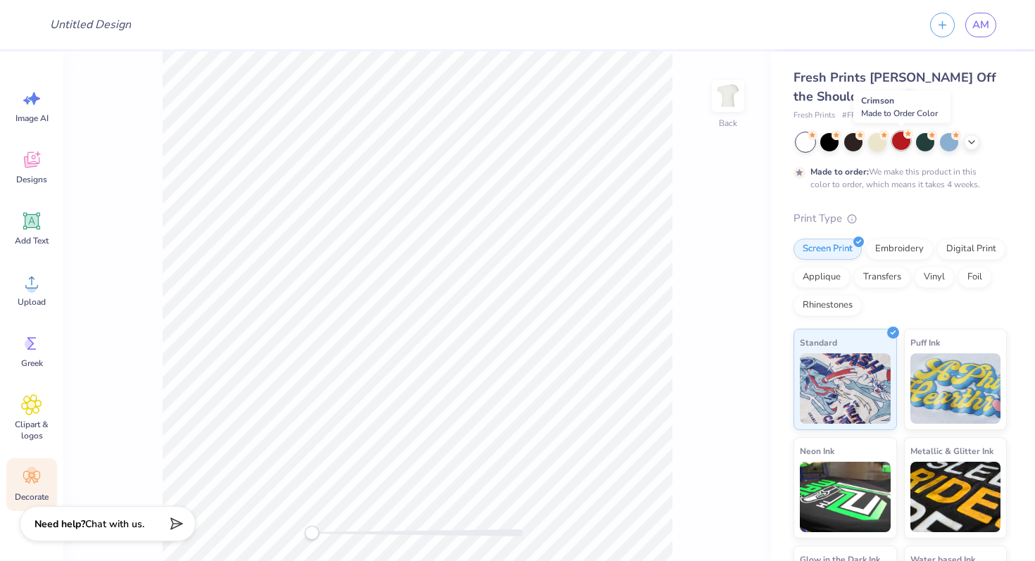
click at [901, 149] on div at bounding box center [901, 141] width 18 height 18
click at [798, 142] on div at bounding box center [805, 142] width 18 height 18
click at [908, 139] on div at bounding box center [901, 141] width 18 height 18
click at [872, 144] on div at bounding box center [877, 141] width 18 height 18
